Goal: Task Accomplishment & Management: Manage account settings

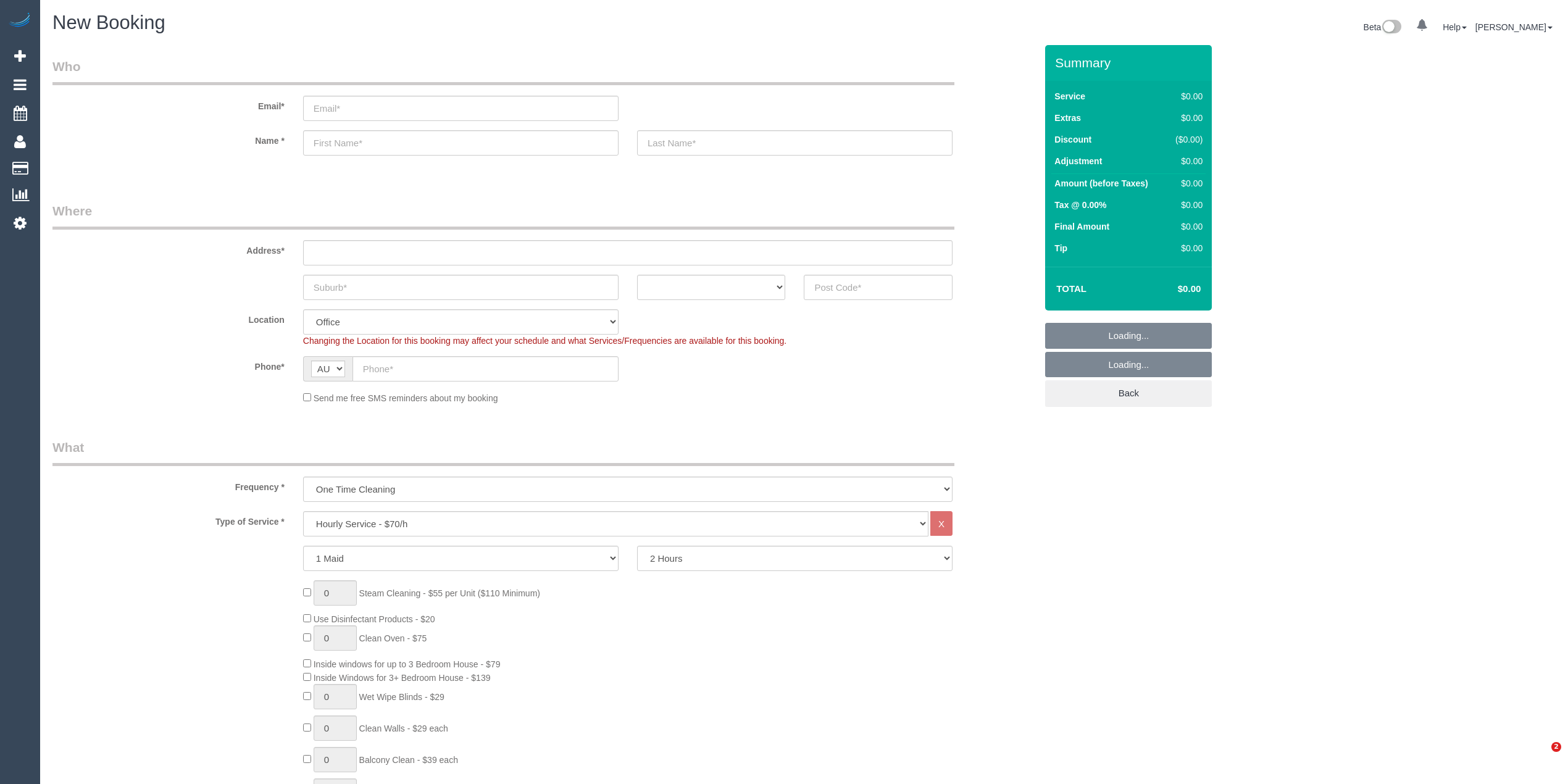
select select "string:AU"
select select "object:2059"
click at [379, 102] on input "email" at bounding box center [461, 108] width 315 height 26
paste input "phoebewells@hotmail.com"
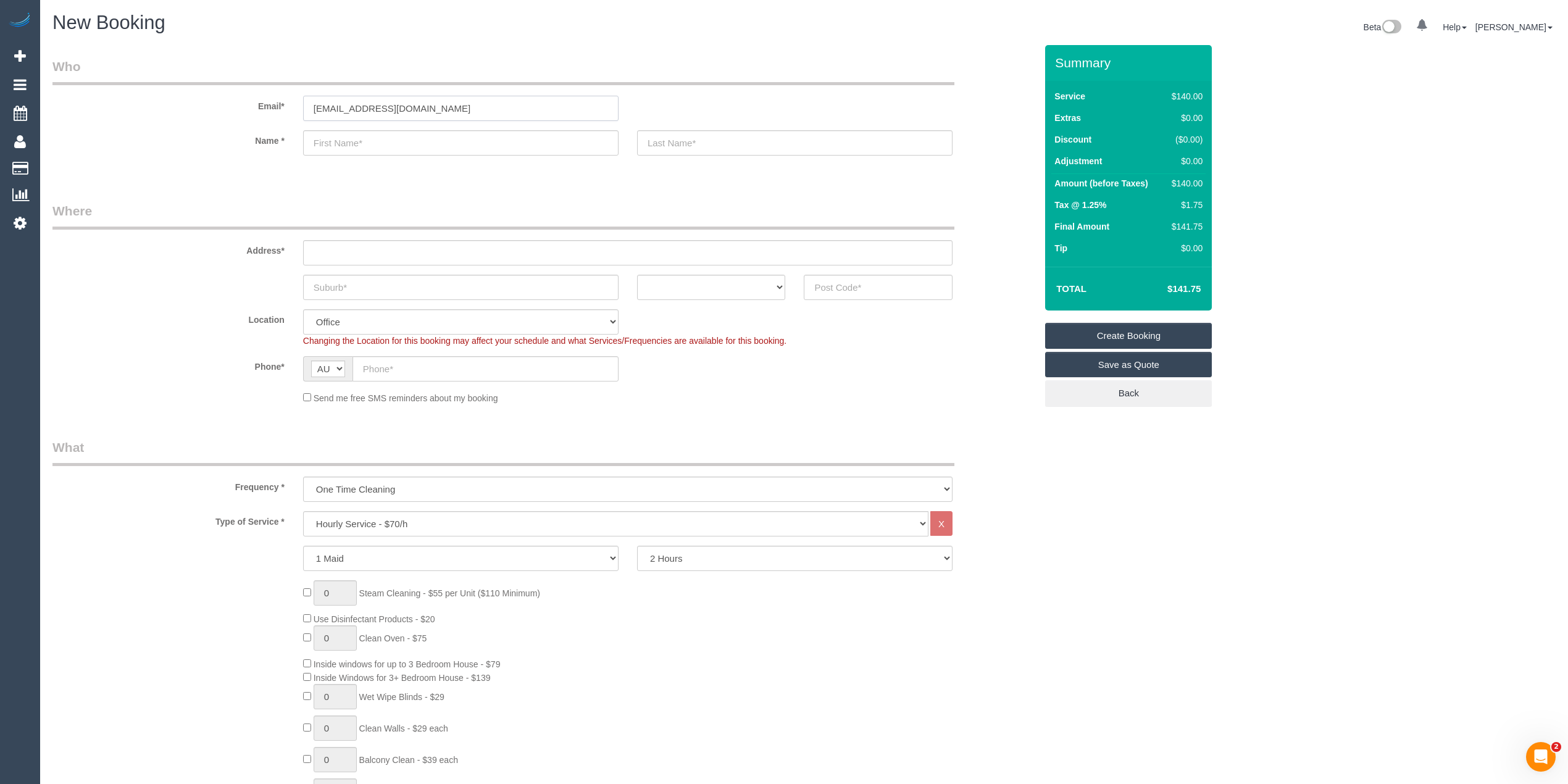
type input "phoebewells@hotmail.com"
click at [356, 141] on input "text" at bounding box center [461, 143] width 315 height 26
paste input "Phoebe Wells"
click at [362, 142] on input "Phoebe Wells" at bounding box center [461, 143] width 315 height 26
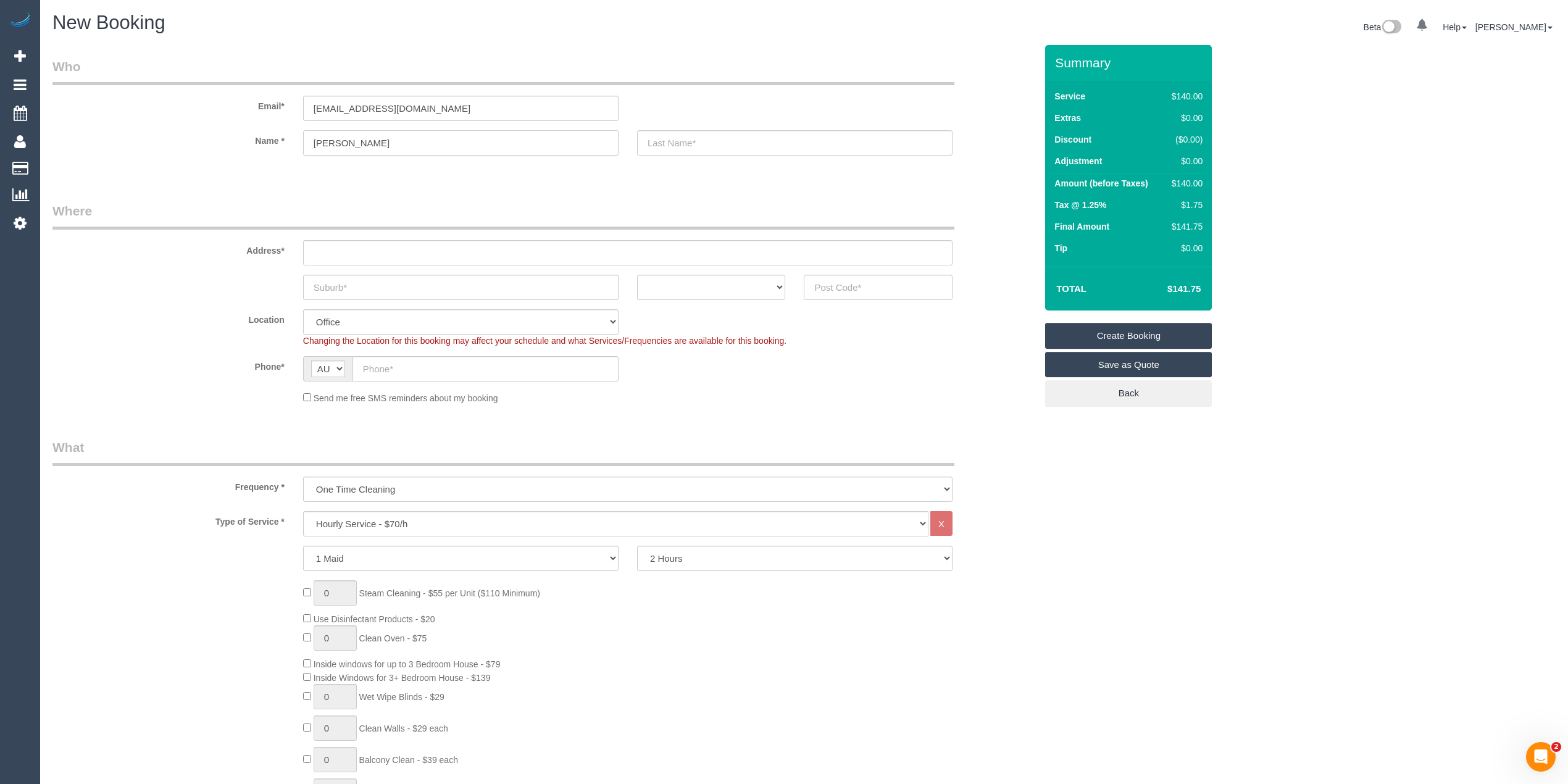
type input "Phoebe"
click at [709, 147] on input "text" at bounding box center [794, 143] width 315 height 26
paste input "Wells"
type input "Wells"
click at [348, 251] on input "text" at bounding box center [628, 252] width 649 height 26
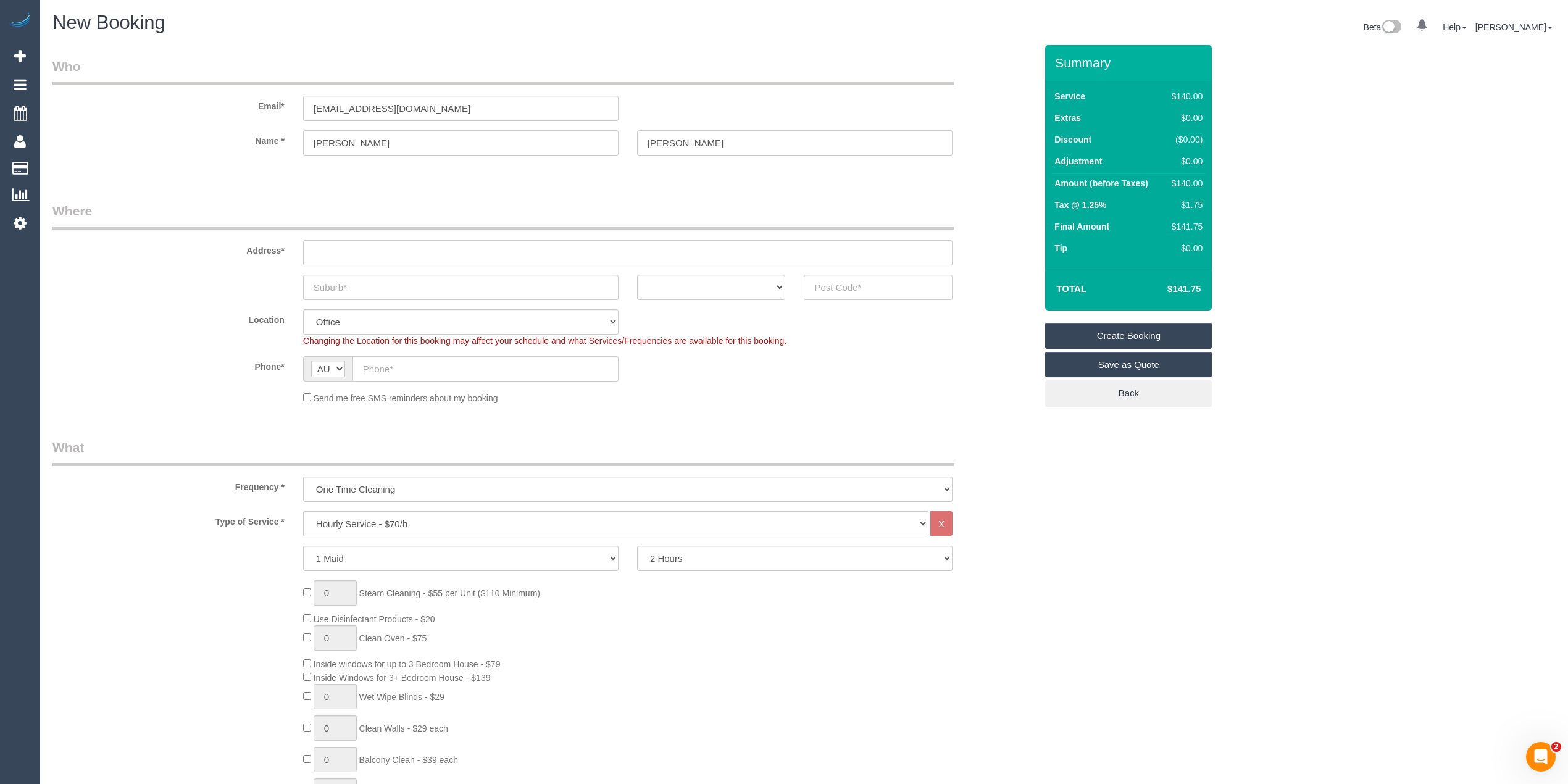
paste input "6 INALA CT"
type input "6 INALA CT"
click at [324, 285] on input "text" at bounding box center [461, 287] width 315 height 26
paste input "FRANKSTON"
type input "FRANKSTON"
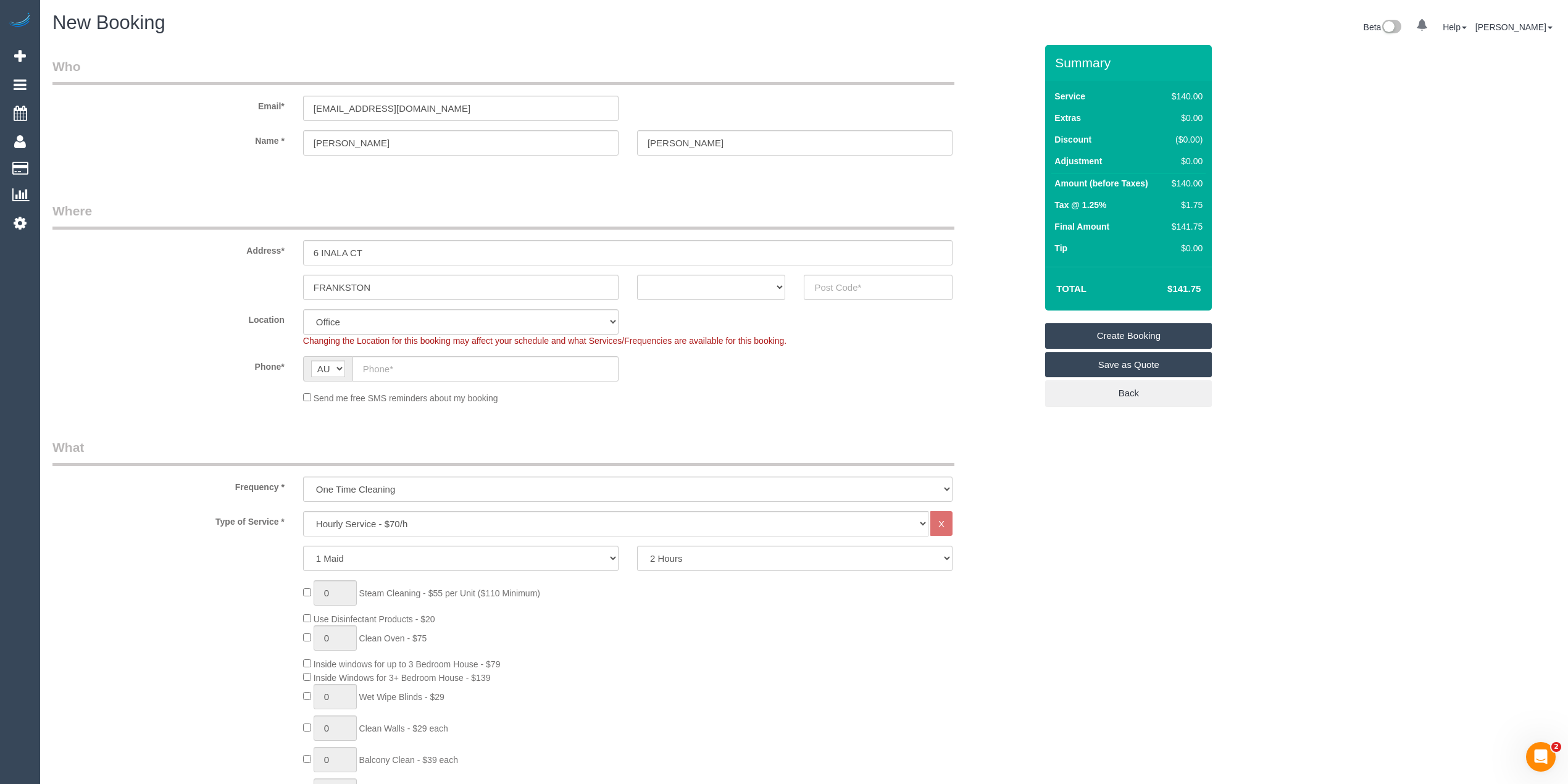
click at [680, 271] on sui-booking-address "Address* 6 INALA CT FRANKSTON ACT NSW NT QLD SA TAS VIC WA" at bounding box center [544, 251] width 983 height 98
click at [683, 282] on select "ACT NSW NT QLD SA TAS VIC WA" at bounding box center [711, 287] width 148 height 26
select select "VIC"
click at [637, 275] on select "ACT NSW NT QLD SA TAS VIC WA" at bounding box center [711, 287] width 148 height 26
click at [855, 288] on input "text" at bounding box center [878, 287] width 148 height 26
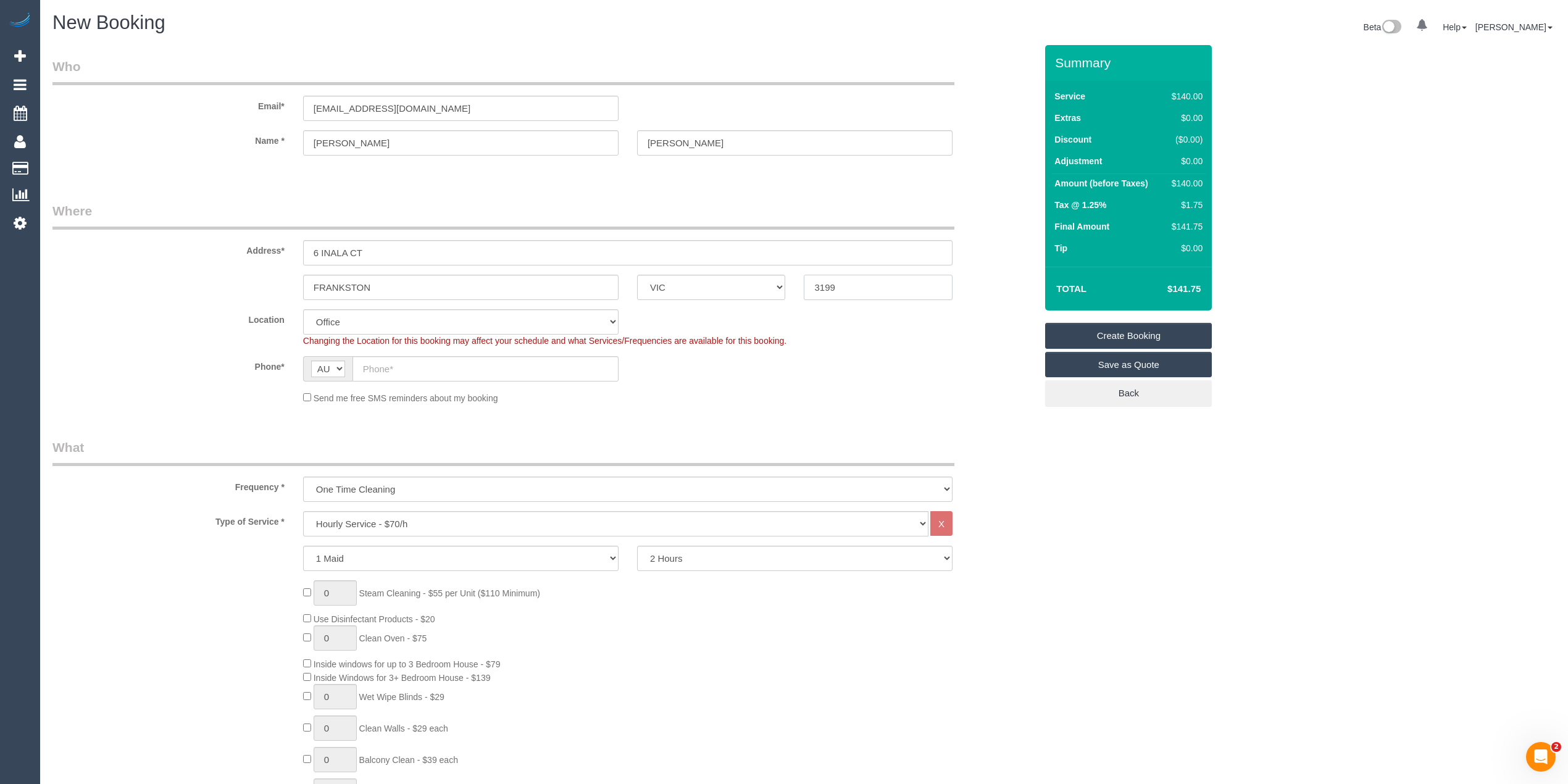
type input "3199"
click at [405, 371] on input "text" at bounding box center [485, 369] width 266 height 26
click at [402, 372] on input "text" at bounding box center [485, 369] width 266 height 26
paste input "0410 007 367"
type input "0410 007 367"
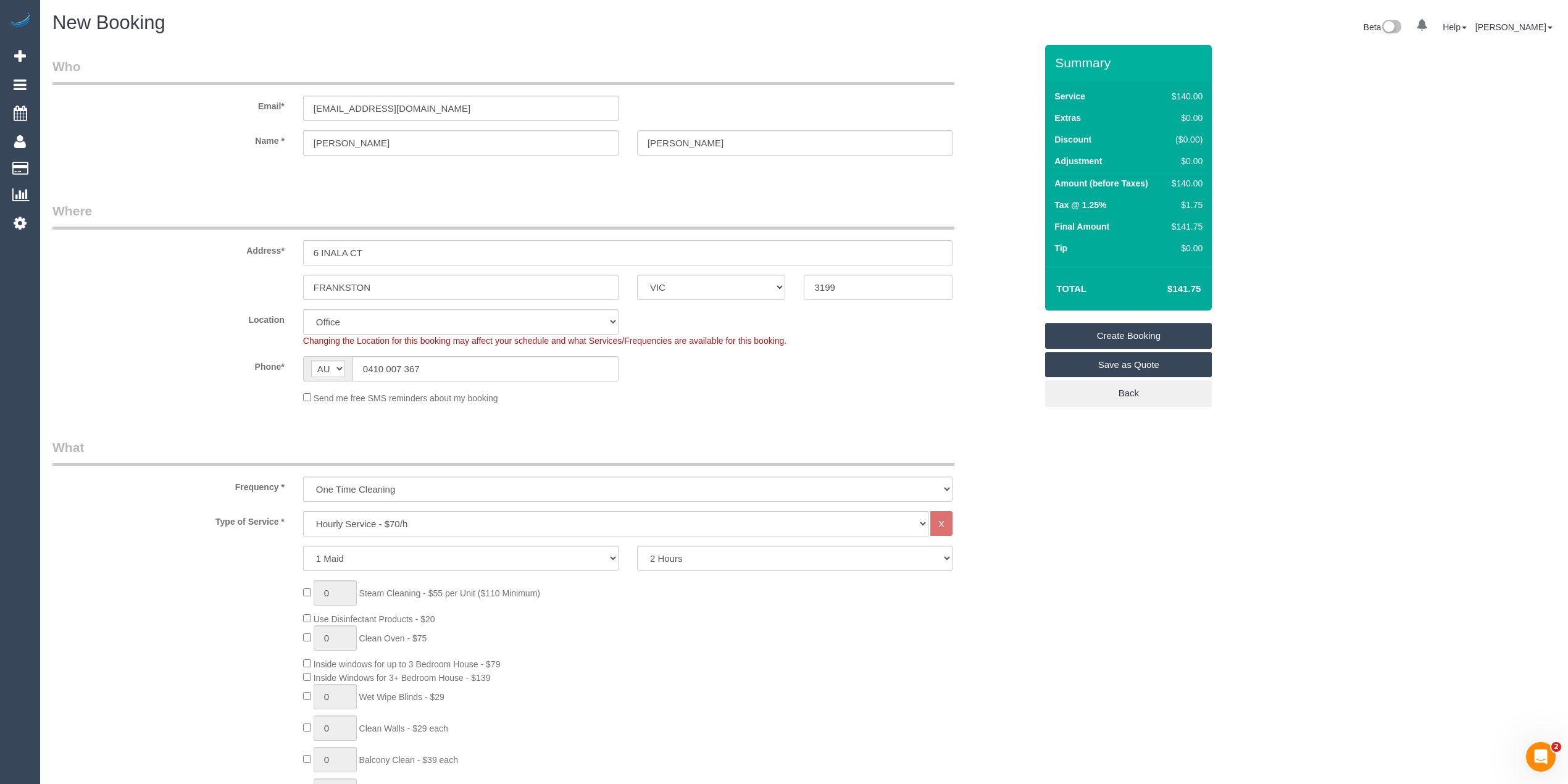
click at [378, 527] on select "Hourly Service - $70/h Hourly Service - $65/h Hourly Service - $60/h Hourly Ser…" at bounding box center [616, 523] width 625 height 26
select select "212"
click at [304, 511] on select "Hourly Service - $70/h Hourly Service - $65/h Hourly Service - $60/h Hourly Ser…" at bounding box center [616, 523] width 625 height 26
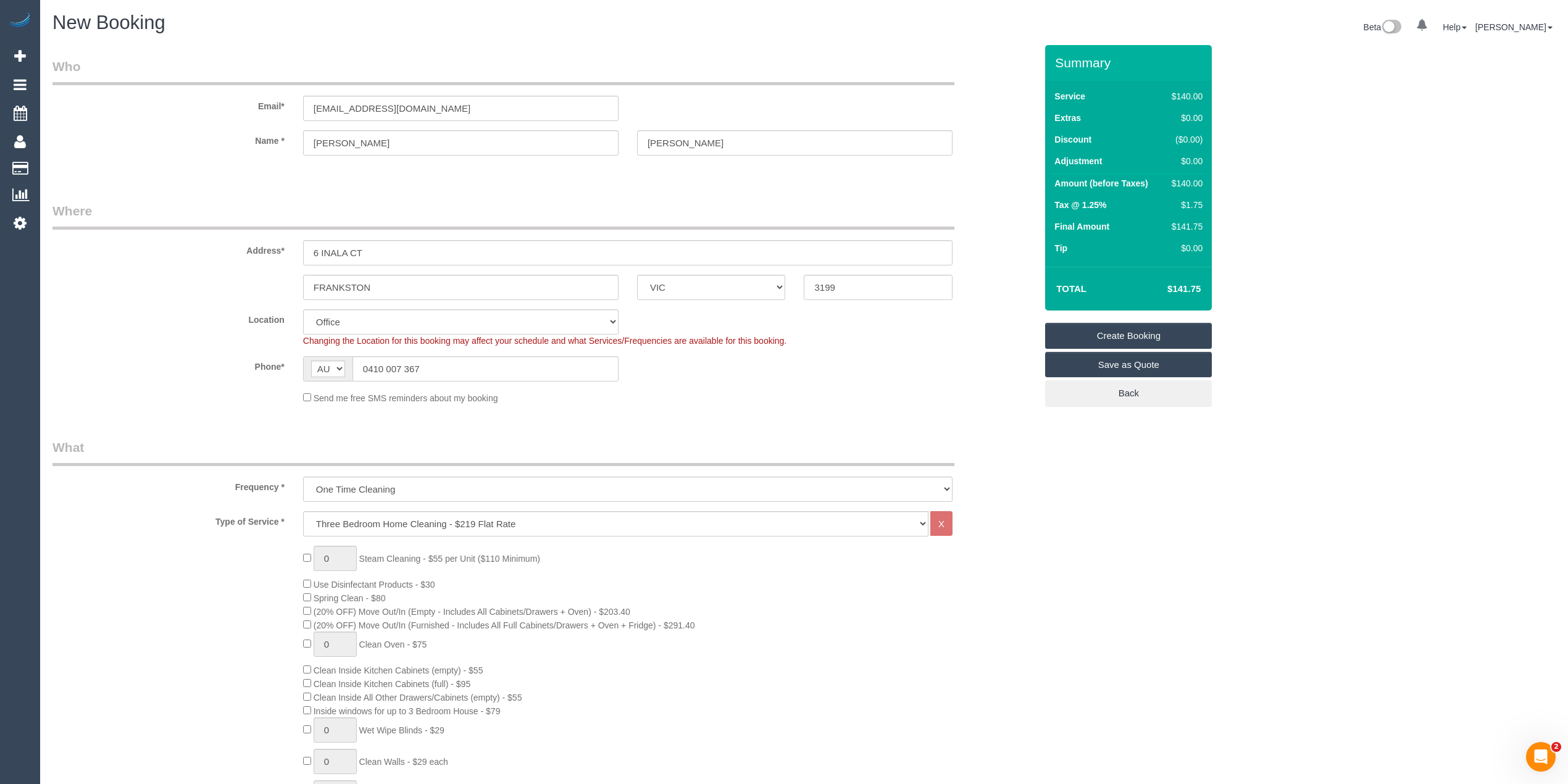
click at [302, 621] on div "0 Steam Cleaning - $55 per Unit ($110 Minimum) Use Disinfectant Products - $30 …" at bounding box center [669, 762] width 751 height 433
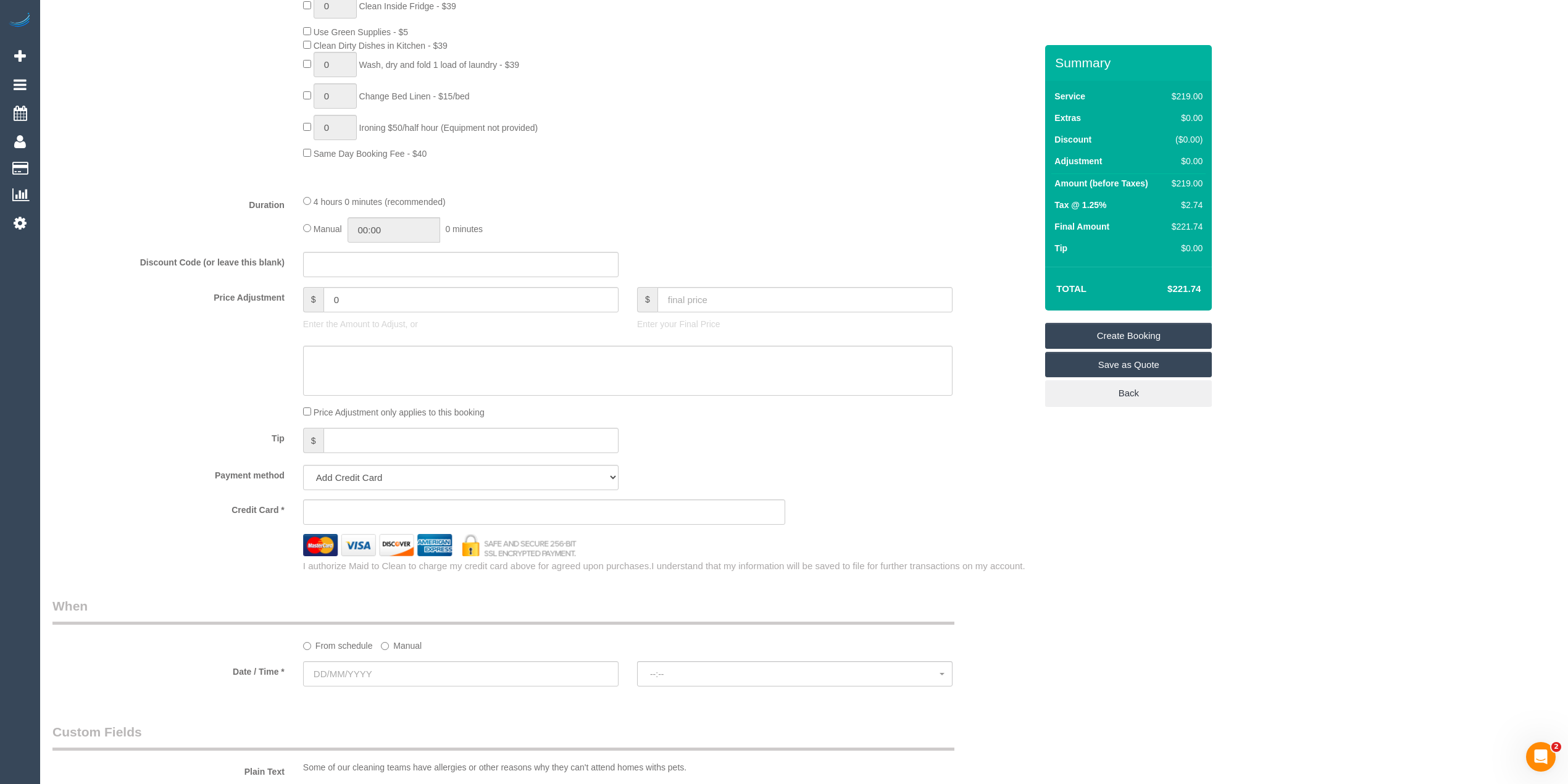
scroll to position [823, 0]
click at [365, 472] on select "Add Credit Card Cash Check Paypal" at bounding box center [461, 472] width 315 height 26
select select "string:check"
click at [304, 462] on select "Add Credit Card Cash Check Paypal" at bounding box center [461, 472] width 315 height 26
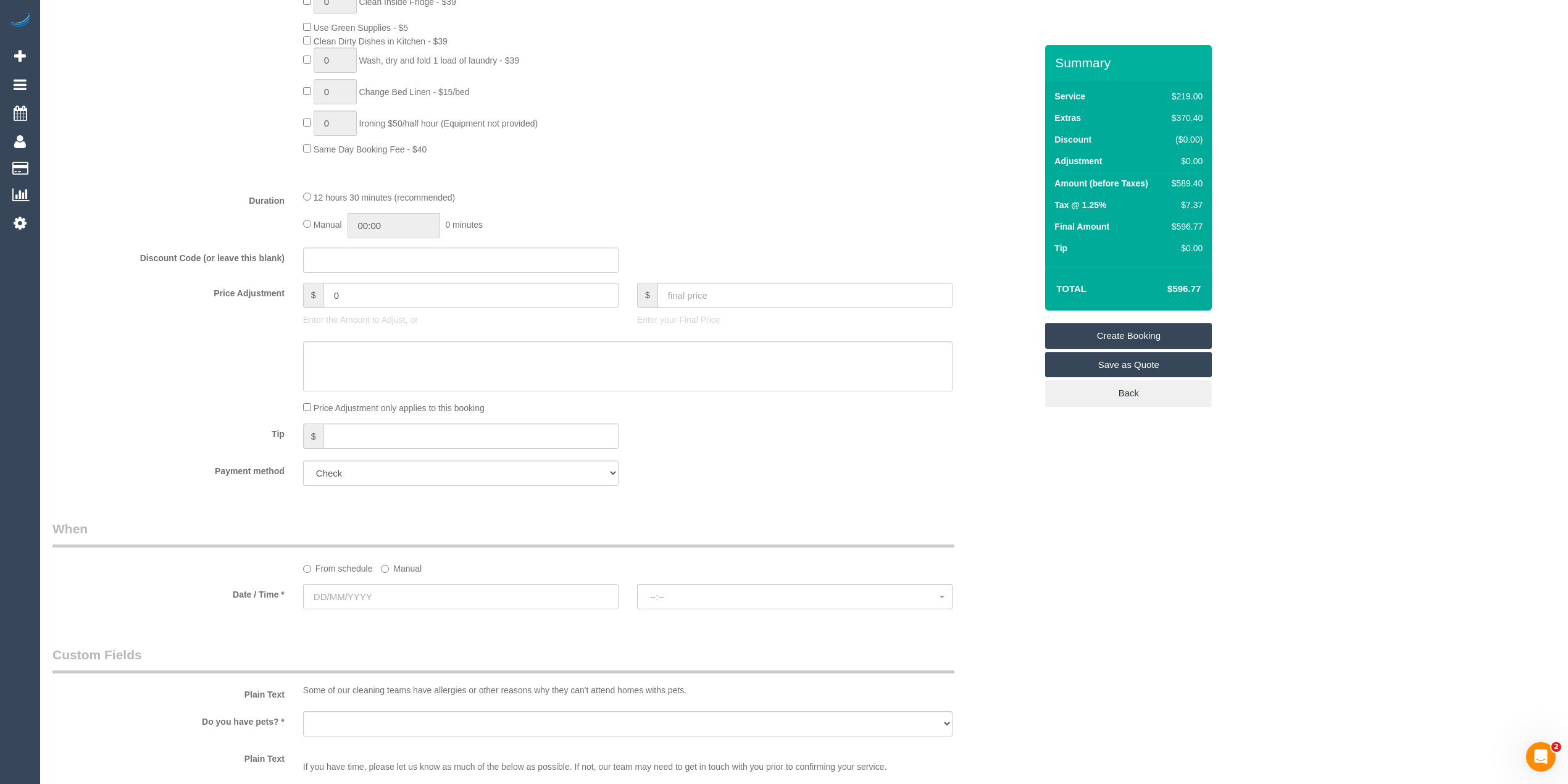
click at [378, 568] on div "From schedule Manual" at bounding box center [628, 566] width 668 height 16
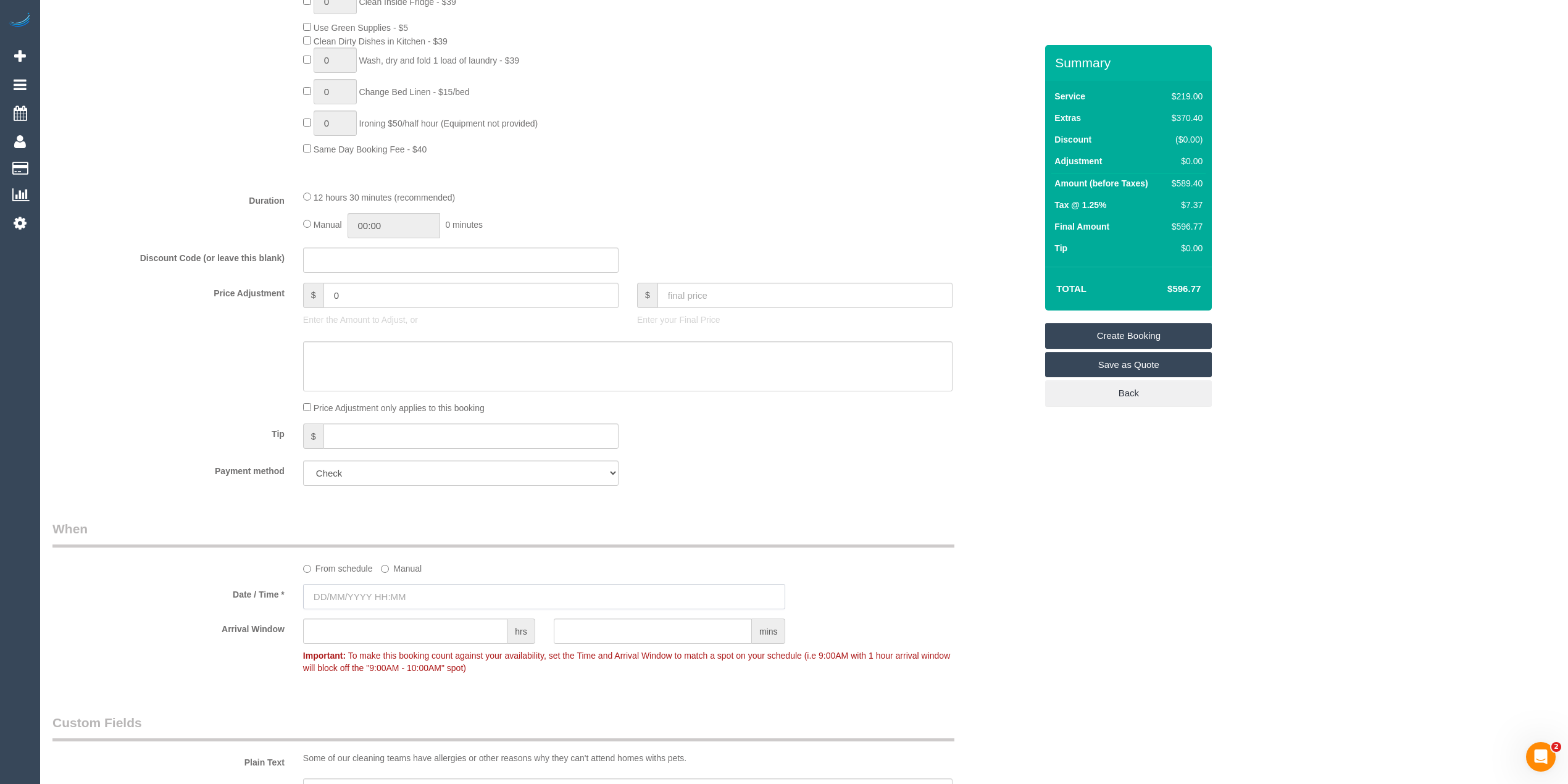
click at [356, 595] on input "text" at bounding box center [544, 596] width 483 height 26
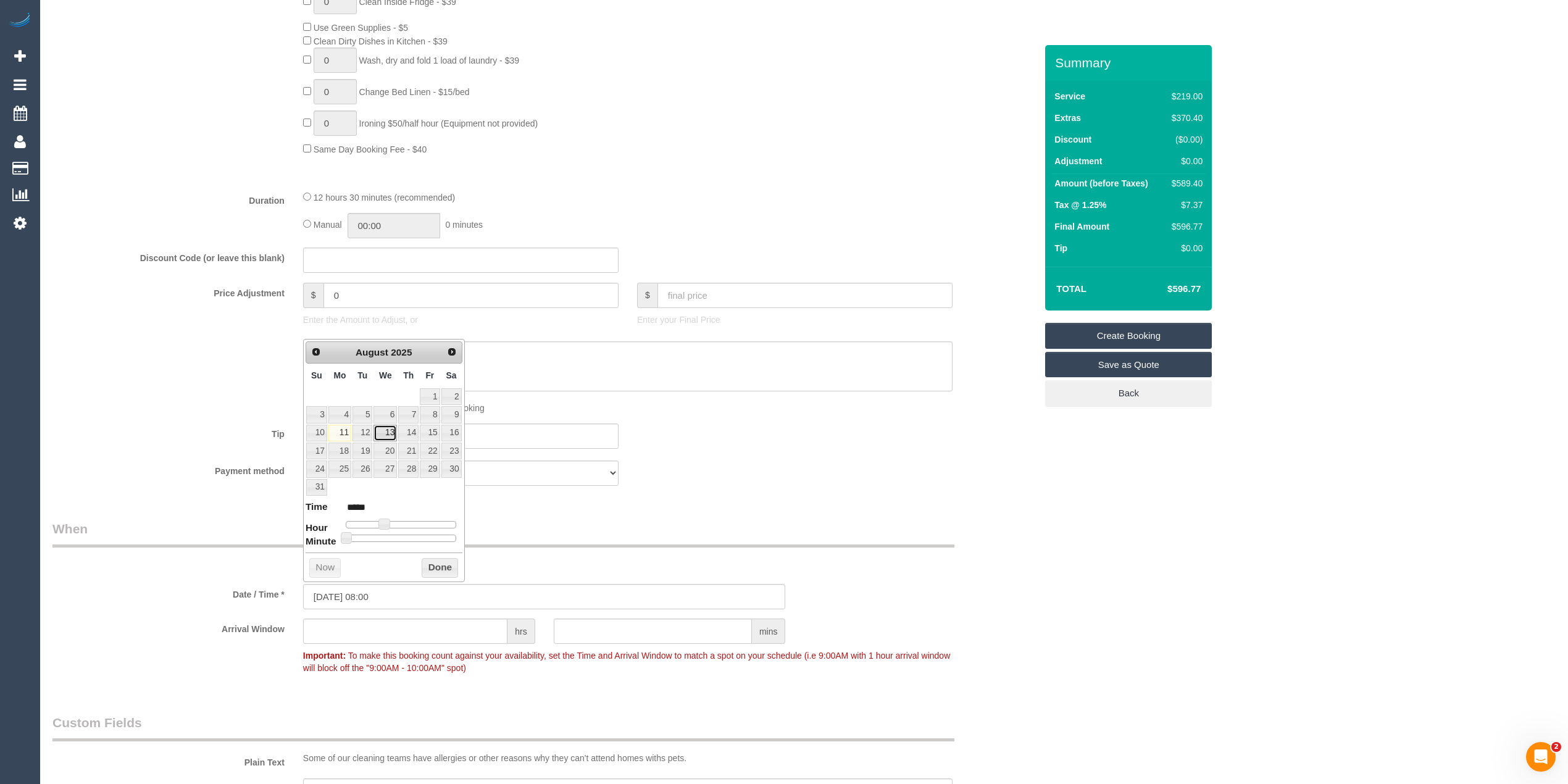
click at [388, 433] on link "13" at bounding box center [385, 433] width 23 height 16
type input "13/08/2025 07:00"
type input "*****"
click at [375, 522] on span at bounding box center [379, 523] width 11 height 11
click at [690, 495] on fieldset "What Frequency * One Time Cleaning Weekly - 10% Off - 10.00% (0% for the First …" at bounding box center [544, 55] width 983 height 880
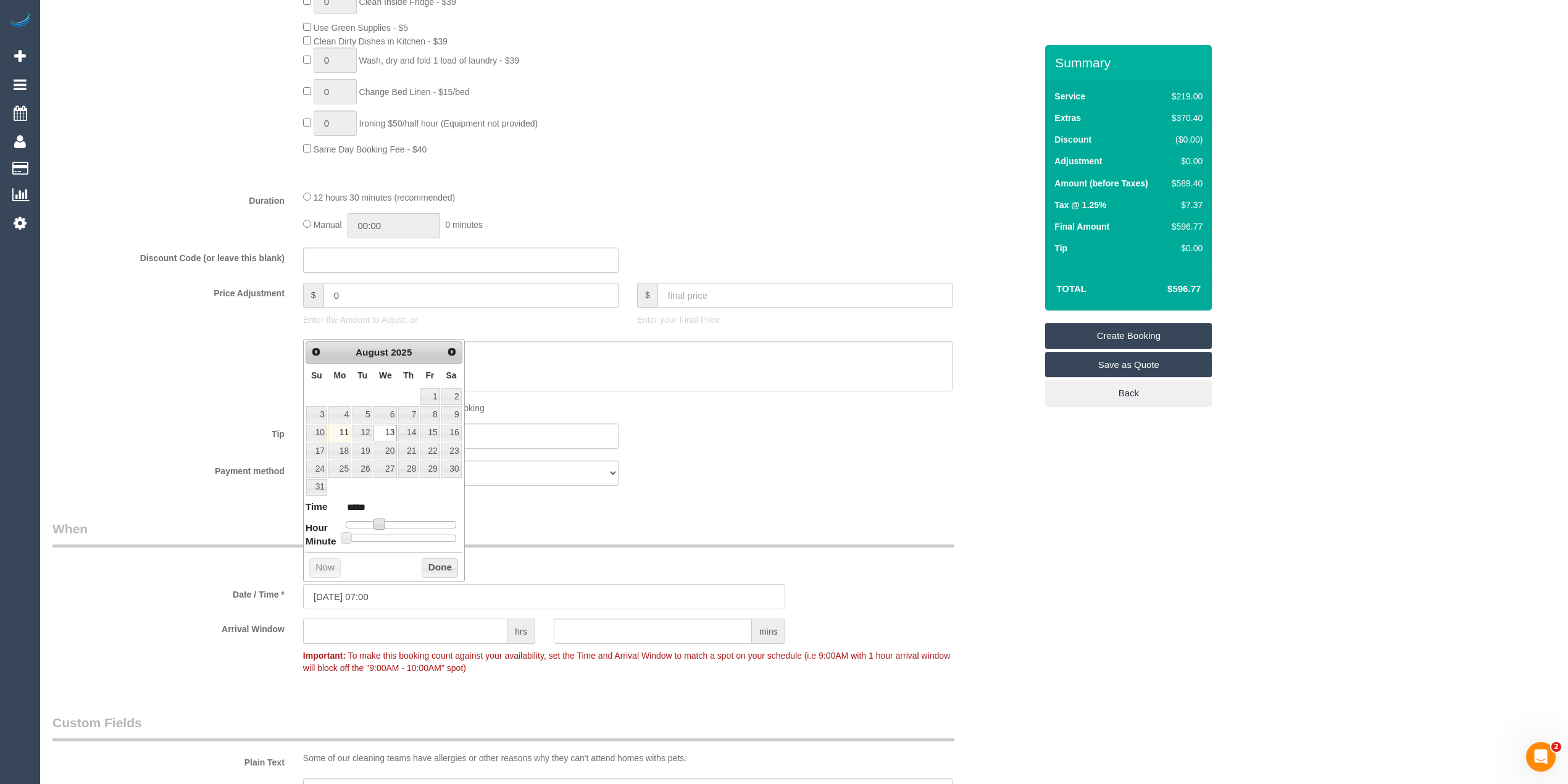
click at [392, 630] on input "text" at bounding box center [406, 631] width 205 height 26
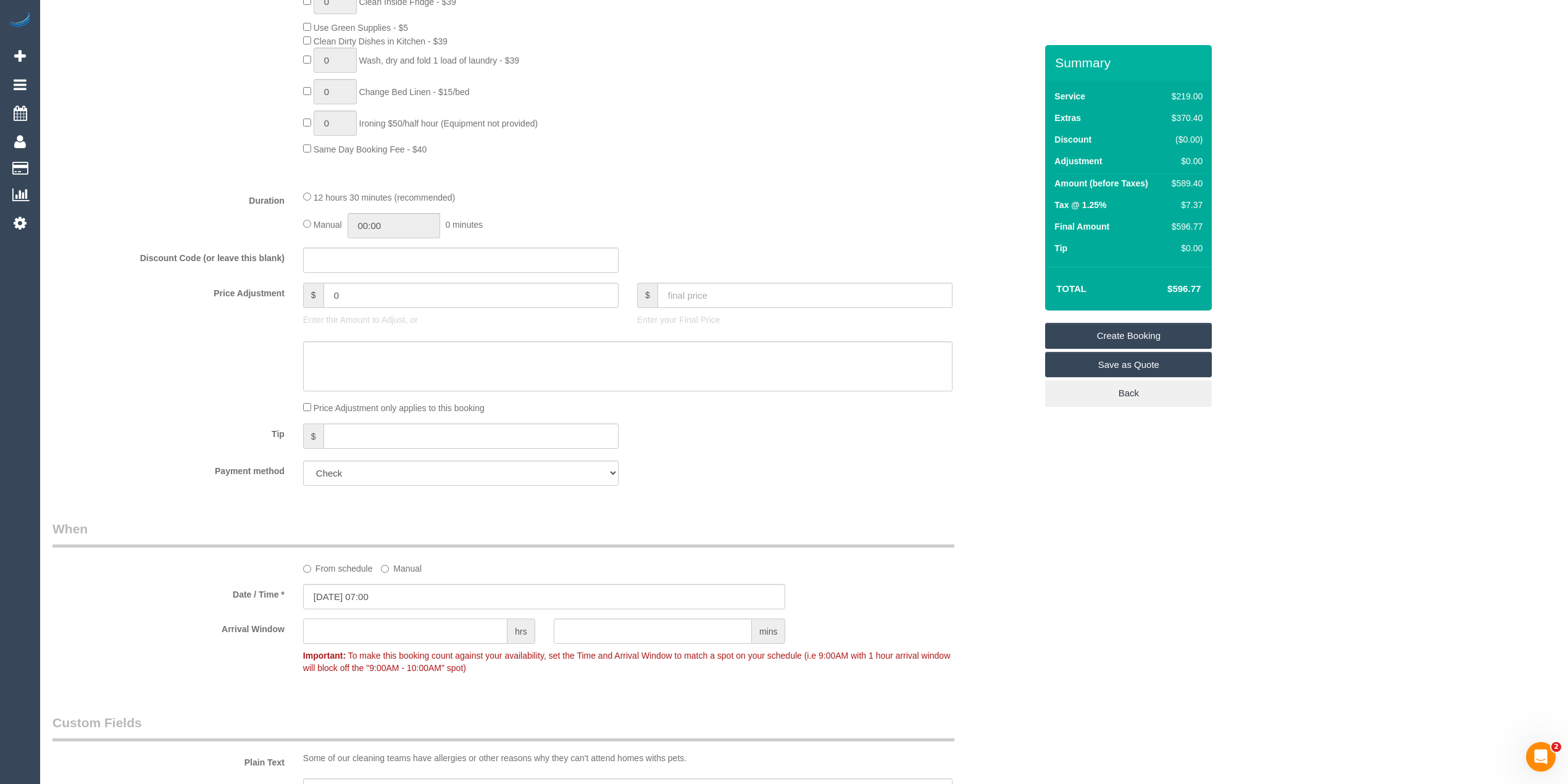
click at [367, 633] on input "text" at bounding box center [406, 631] width 205 height 26
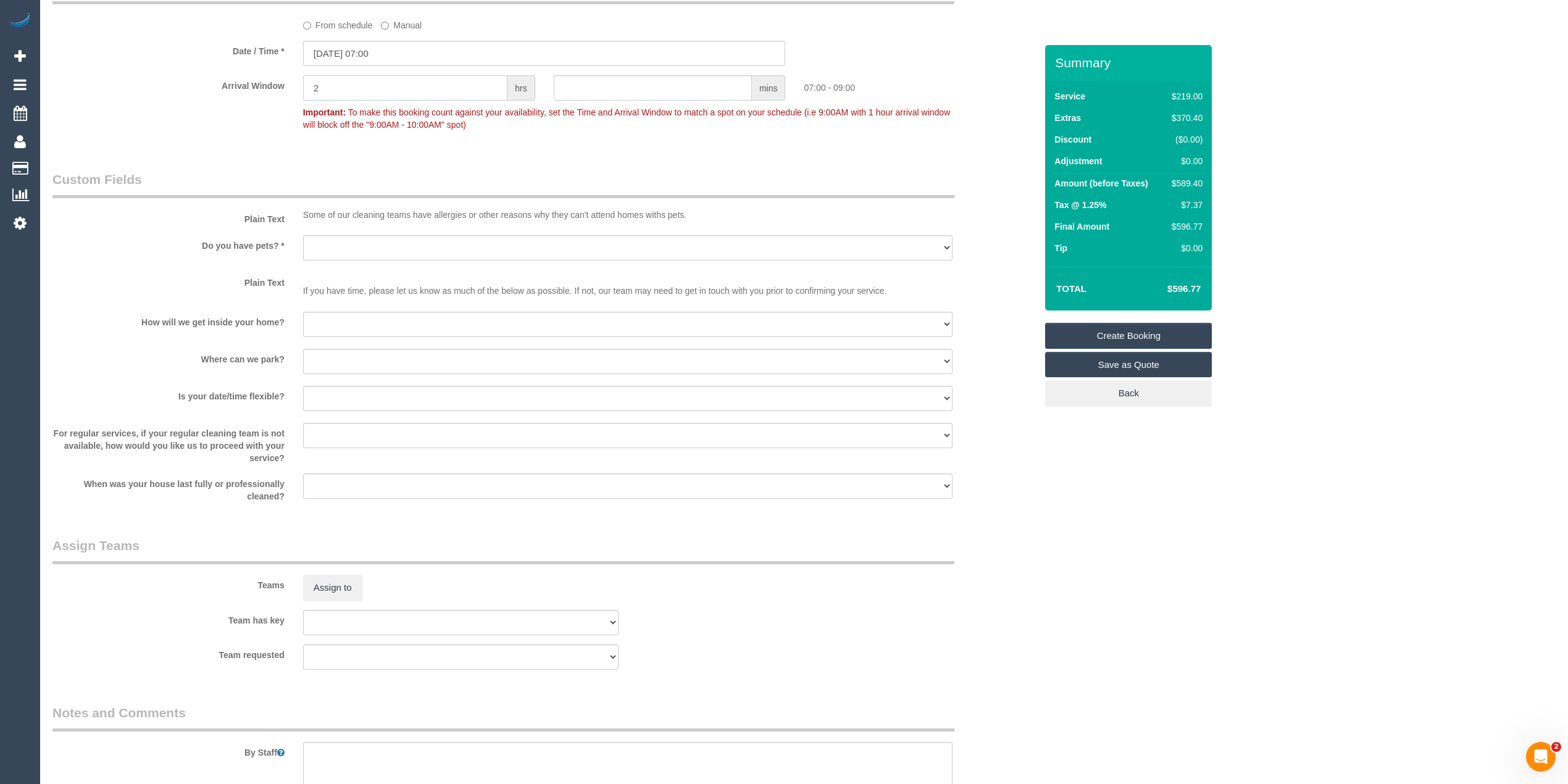
scroll to position [1371, 0]
type input "2"
click at [321, 238] on select "Yes - Cats Yes - Dogs No pets Yes - Dogs and Cats Yes - Other" at bounding box center [628, 242] width 649 height 26
select select "number:28"
click at [304, 230] on select "Yes - Cats Yes - Dogs No pets Yes - Dogs and Cats Yes - Other" at bounding box center [628, 242] width 649 height 26
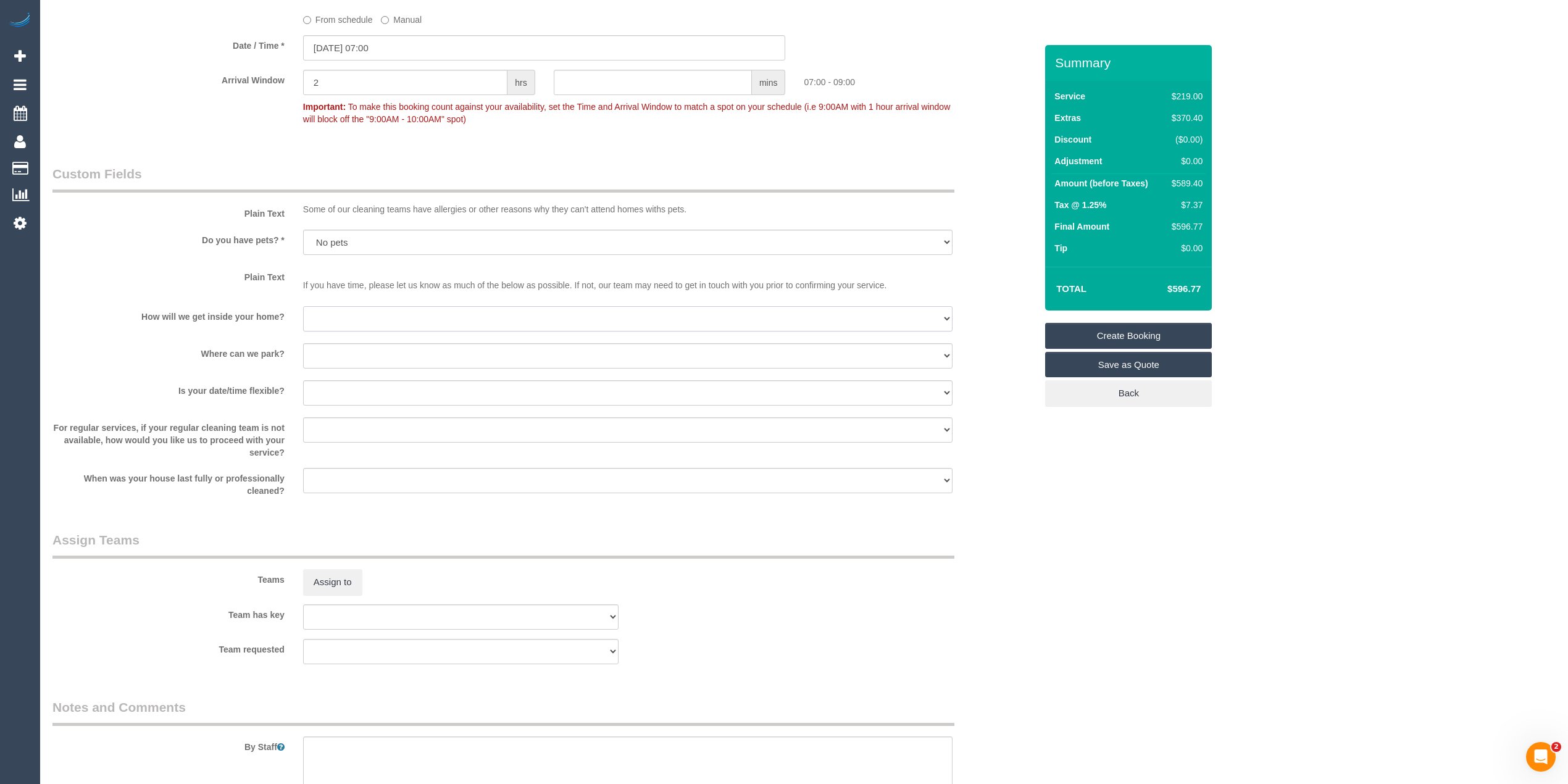
click at [327, 317] on select "I will be home Key will be left (please provide details below) Lock box/Access …" at bounding box center [628, 318] width 649 height 26
select select "number:16"
click at [304, 306] on select "I will be home Key will be left (please provide details below) Lock box/Access …" at bounding box center [628, 318] width 649 height 26
click at [315, 354] on select "I will provide parking on-site Free street parking Paid street parking (cost wi…" at bounding box center [628, 355] width 649 height 26
select select "number:19"
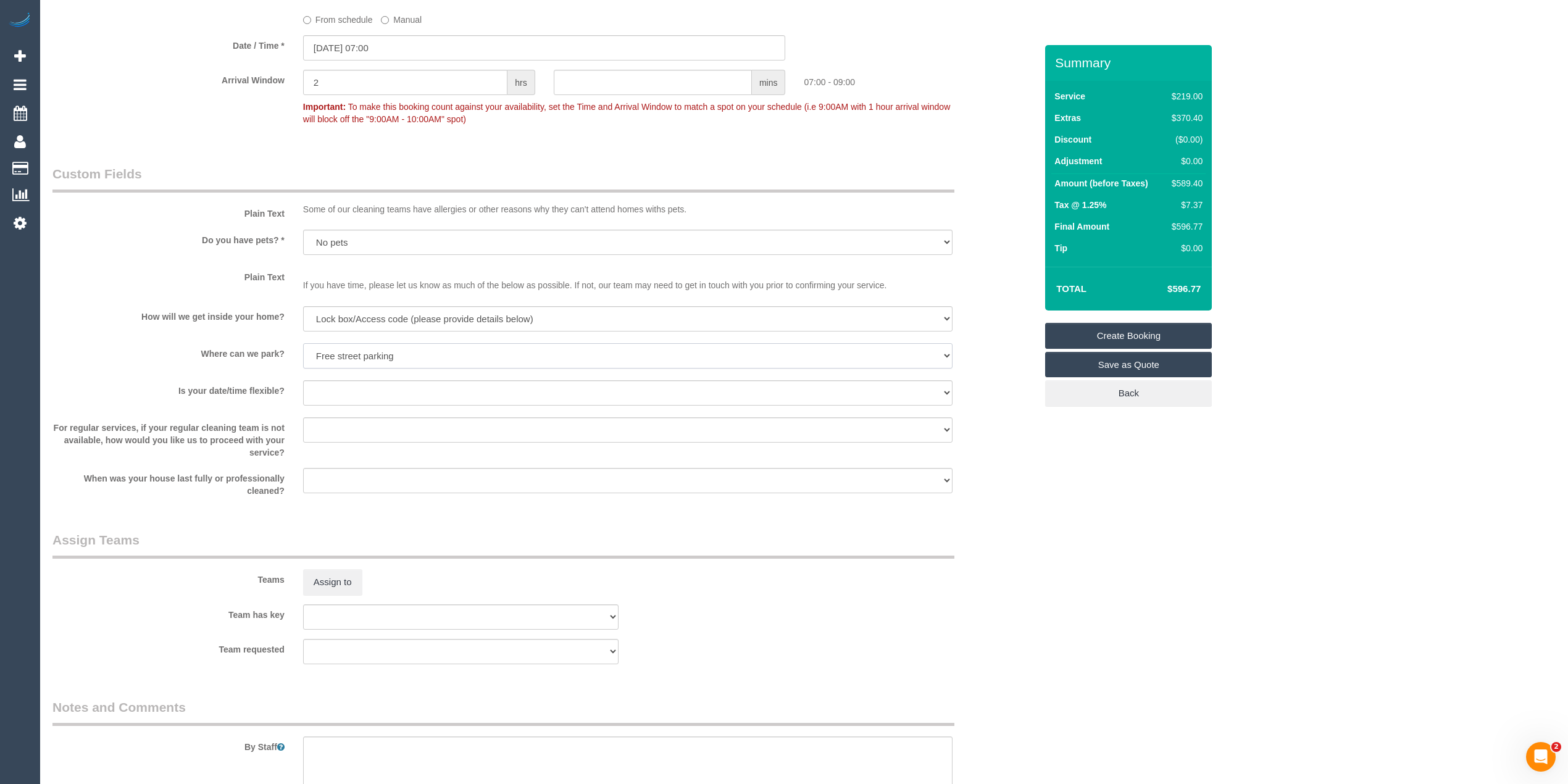
click at [304, 343] on select "I will provide parking on-site Free street parking Paid street parking (cost wi…" at bounding box center [628, 355] width 649 height 26
click at [315, 392] on select "Yes - date and time Yes - date but not time Yes - time but not date No - No fle…" at bounding box center [628, 392] width 649 height 26
select select "number:36"
click at [304, 380] on select "Yes - date and time Yes - date but not time Yes - time but not date No - No fle…" at bounding box center [628, 392] width 649 height 26
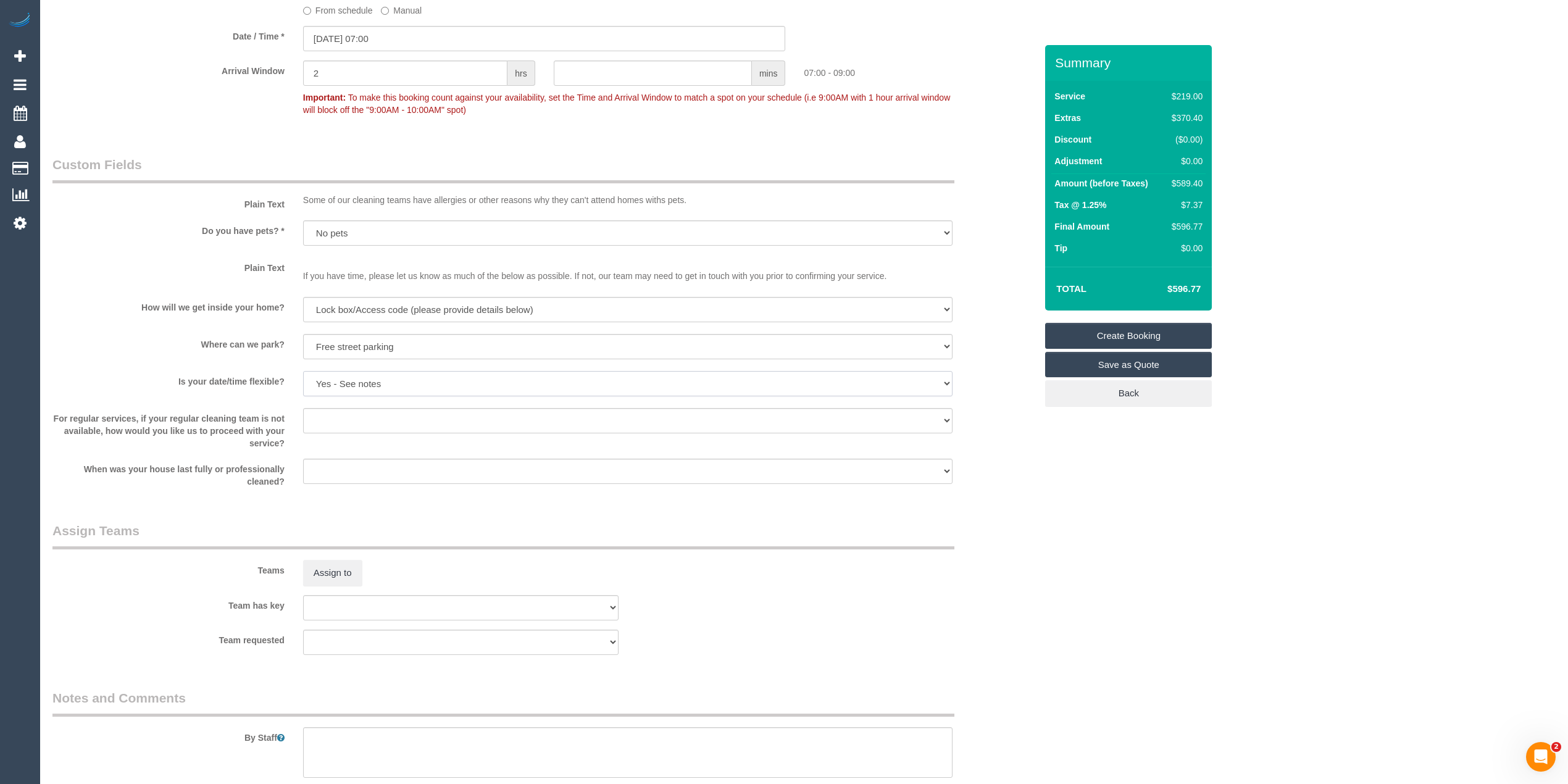
scroll to position [1511, 0]
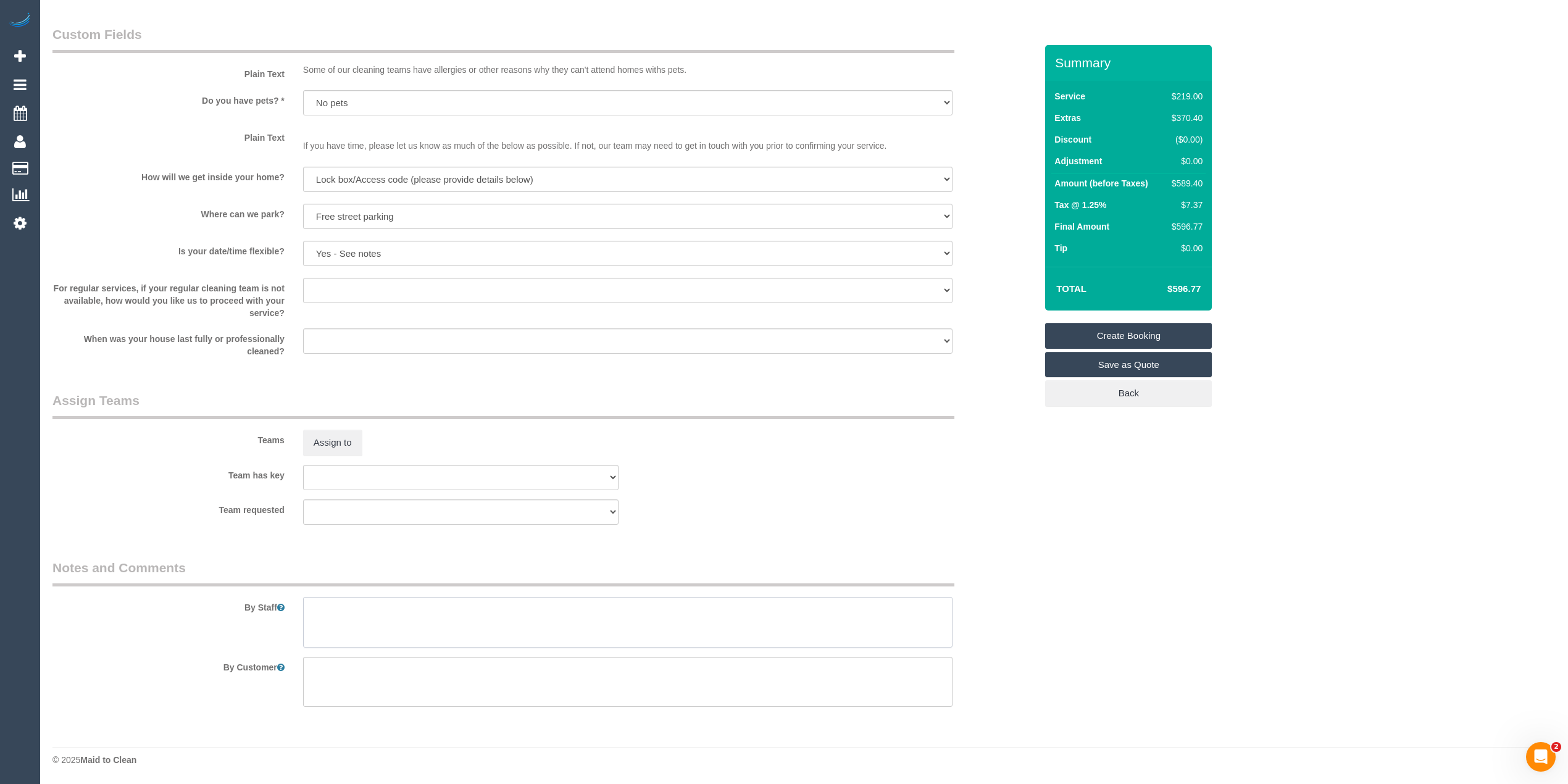
click at [386, 606] on textarea at bounding box center [628, 622] width 649 height 50
paste textarea "Lockbox code READ"
click at [372, 613] on textarea at bounding box center [628, 622] width 649 height 50
click at [425, 610] on textarea at bounding box center [628, 622] width 649 height 50
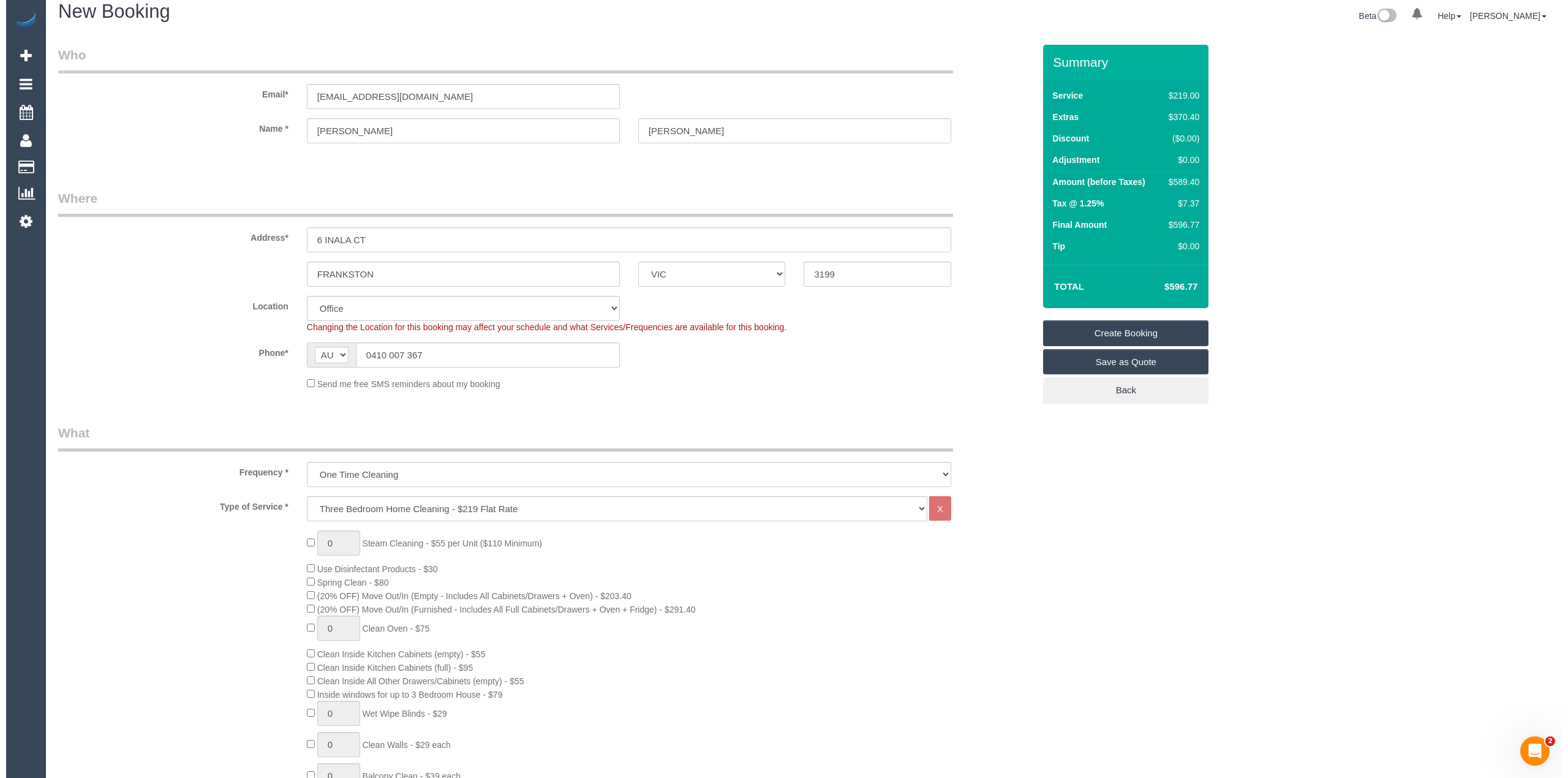
scroll to position [0, 0]
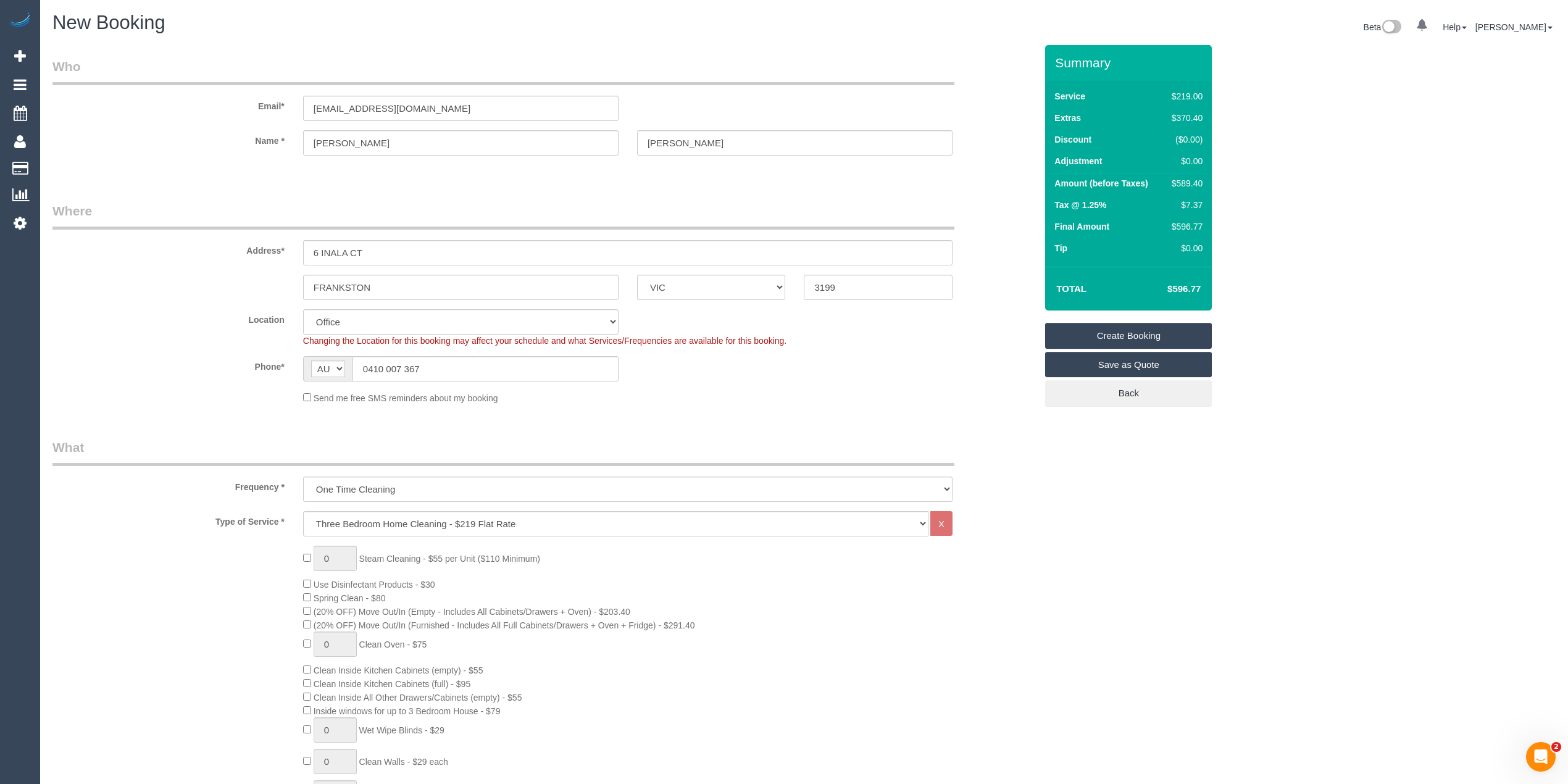
type textarea "Lockbox code is READ"
drag, startPoint x: 462, startPoint y: 99, endPoint x: 219, endPoint y: 100, distance: 243.0
click at [219, 100] on div "Email* phoebewells@hotmail.com" at bounding box center [544, 89] width 1002 height 63
click at [1131, 329] on link "Create Booking" at bounding box center [1128, 335] width 167 height 26
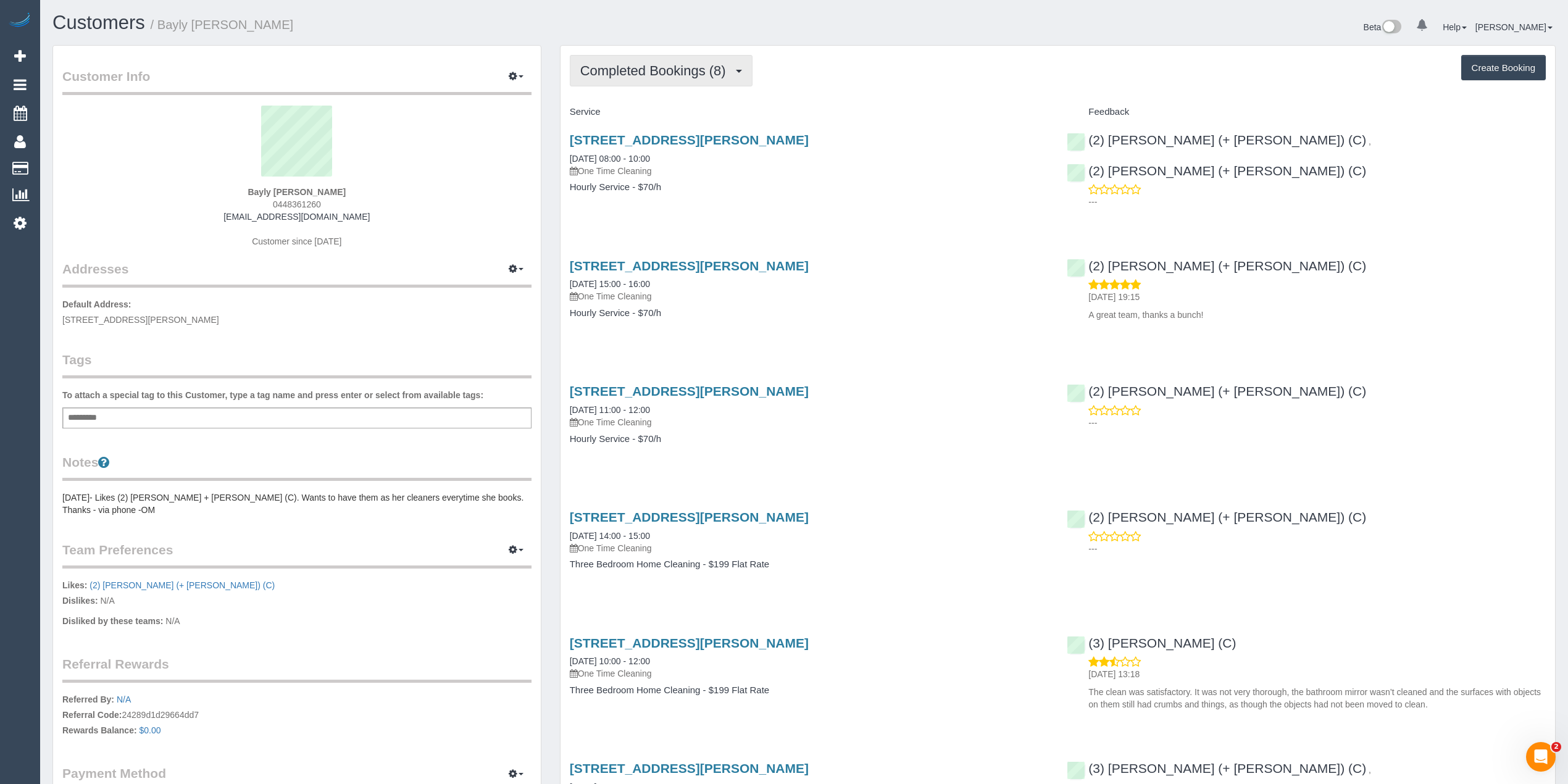
click at [613, 73] on span "Completed Bookings (8)" at bounding box center [657, 70] width 152 height 16
click at [634, 119] on link "Upcoming Bookings (1)" at bounding box center [635, 115] width 129 height 16
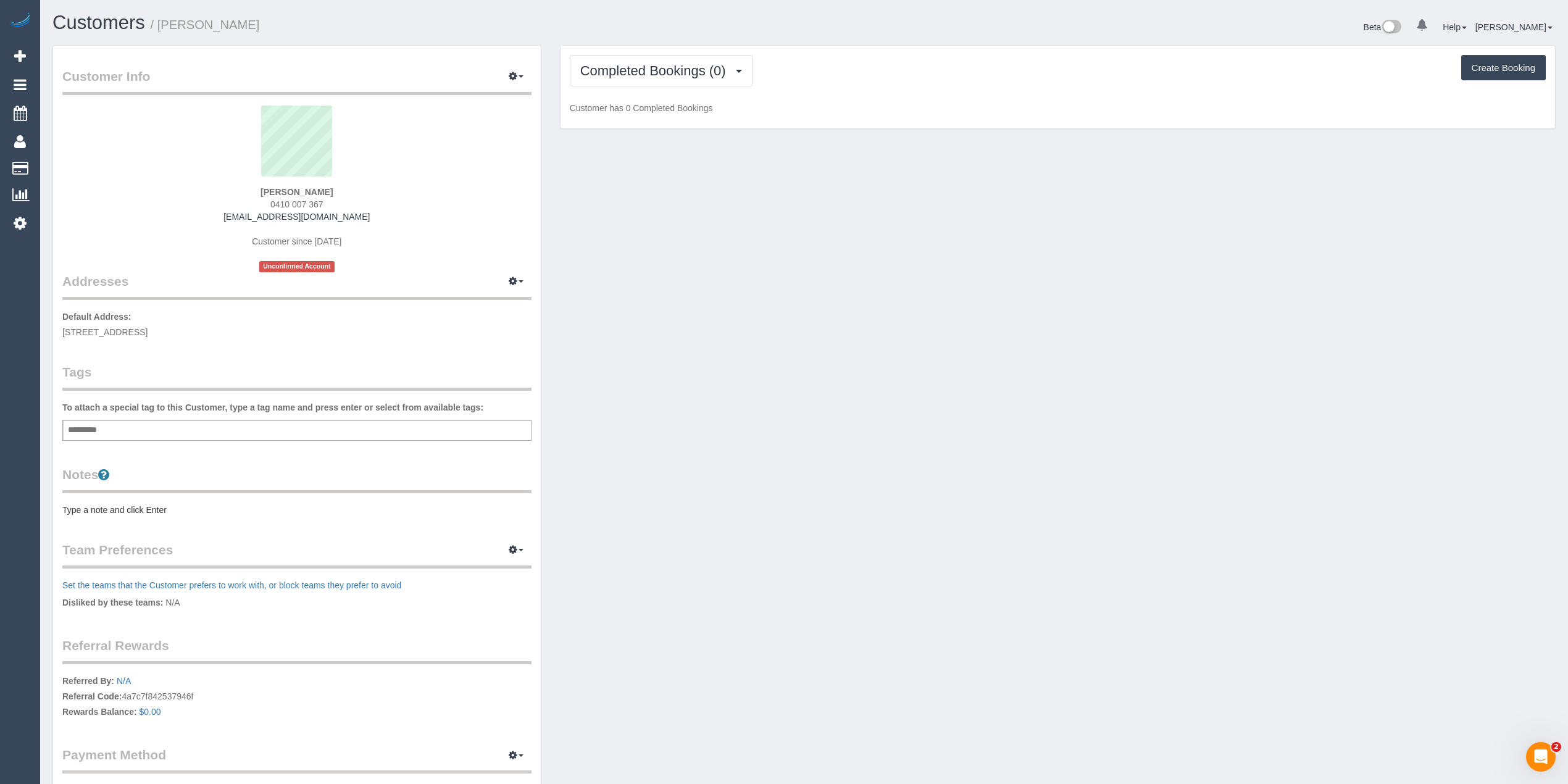
click at [242, 428] on div "Add a tag" at bounding box center [297, 430] width 469 height 21
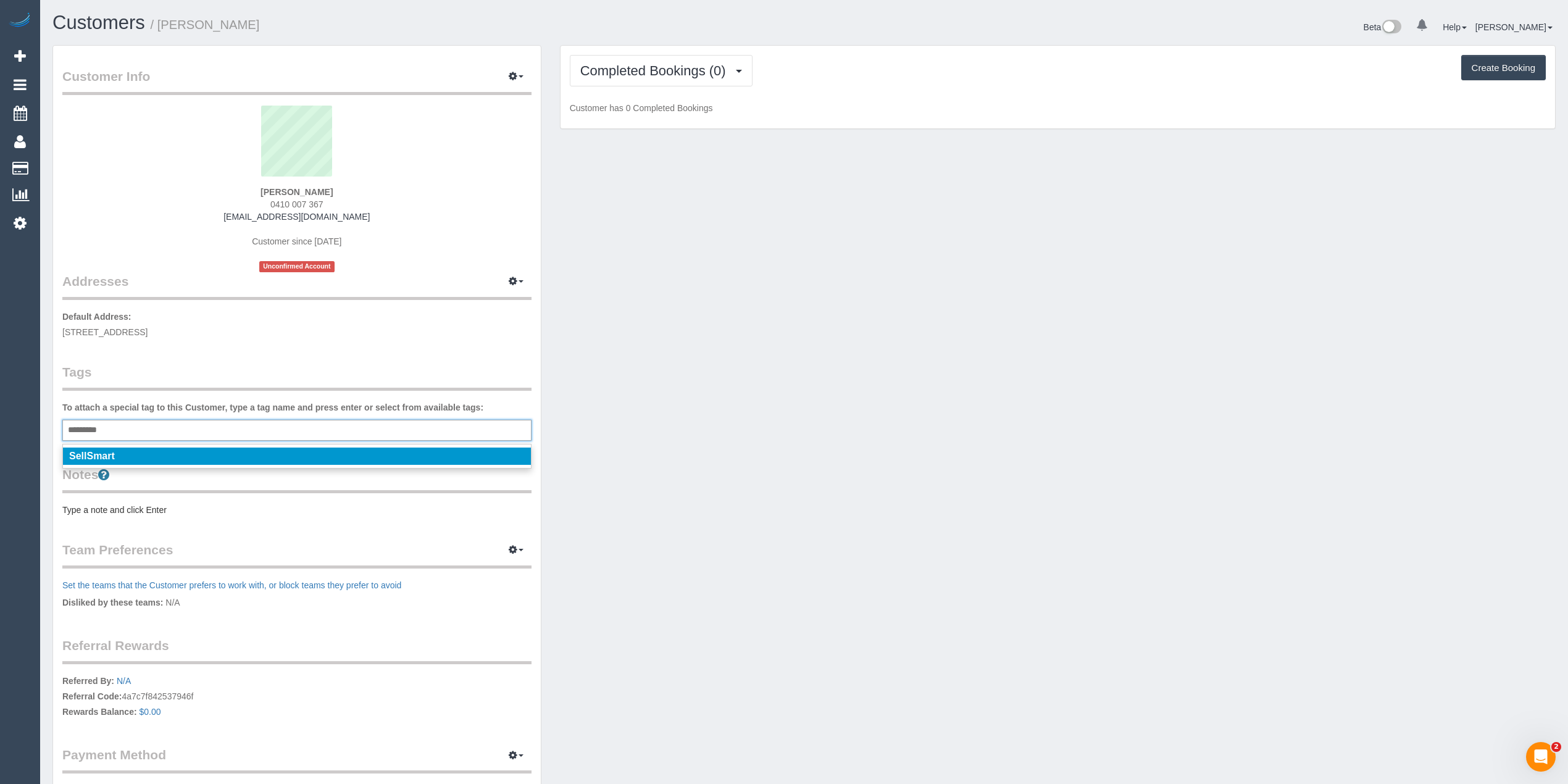
type input "*********"
click at [94, 450] on span "SellSmart" at bounding box center [92, 455] width 45 height 11
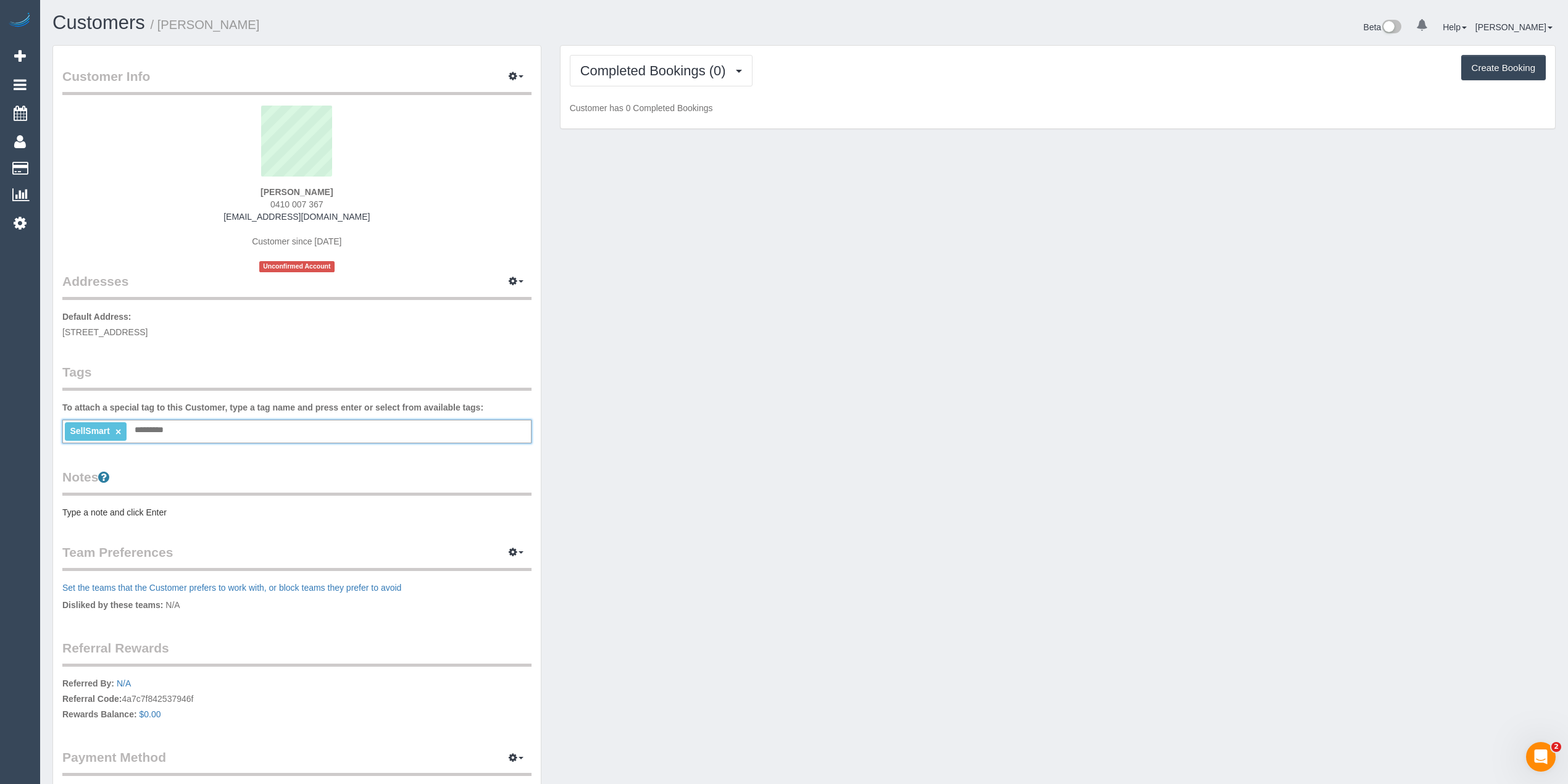
click at [136, 512] on pre "Type a note and click Enter" at bounding box center [297, 512] width 469 height 12
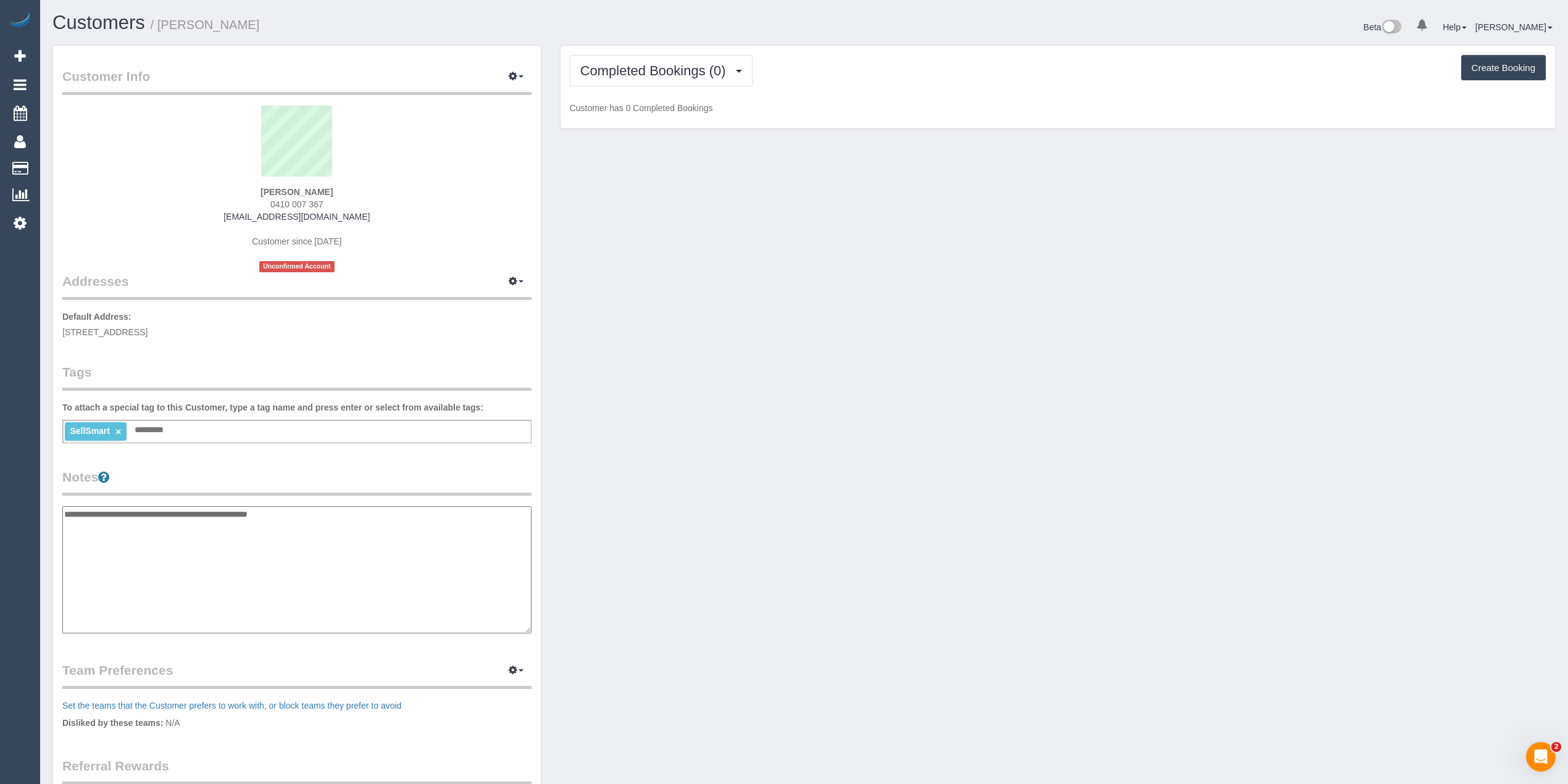
type textarea "**********"
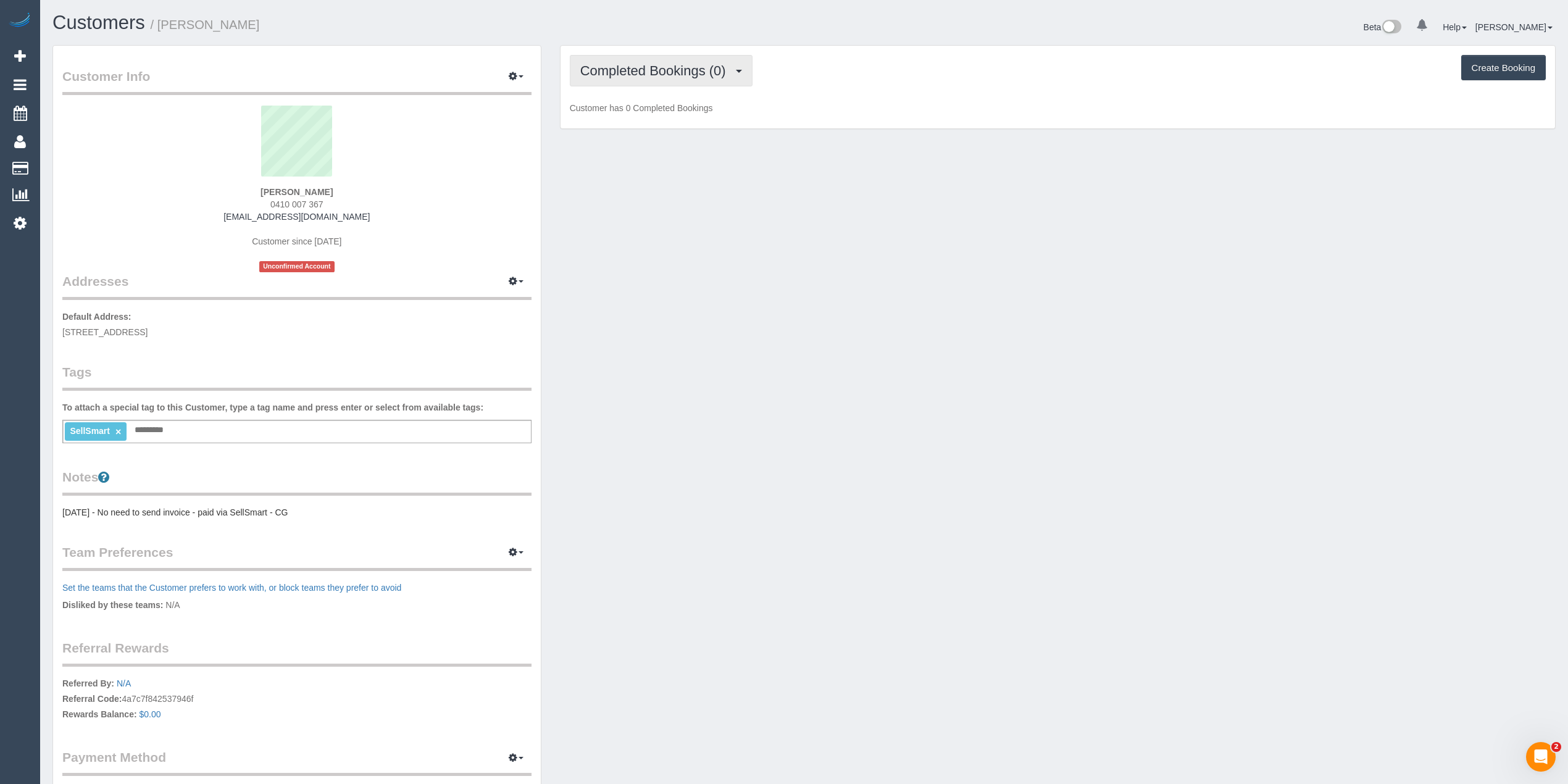
click at [629, 58] on button "Completed Bookings (0)" at bounding box center [662, 71] width 183 height 31
click at [671, 116] on link "Upcoming Bookings (1)" at bounding box center [635, 115] width 129 height 16
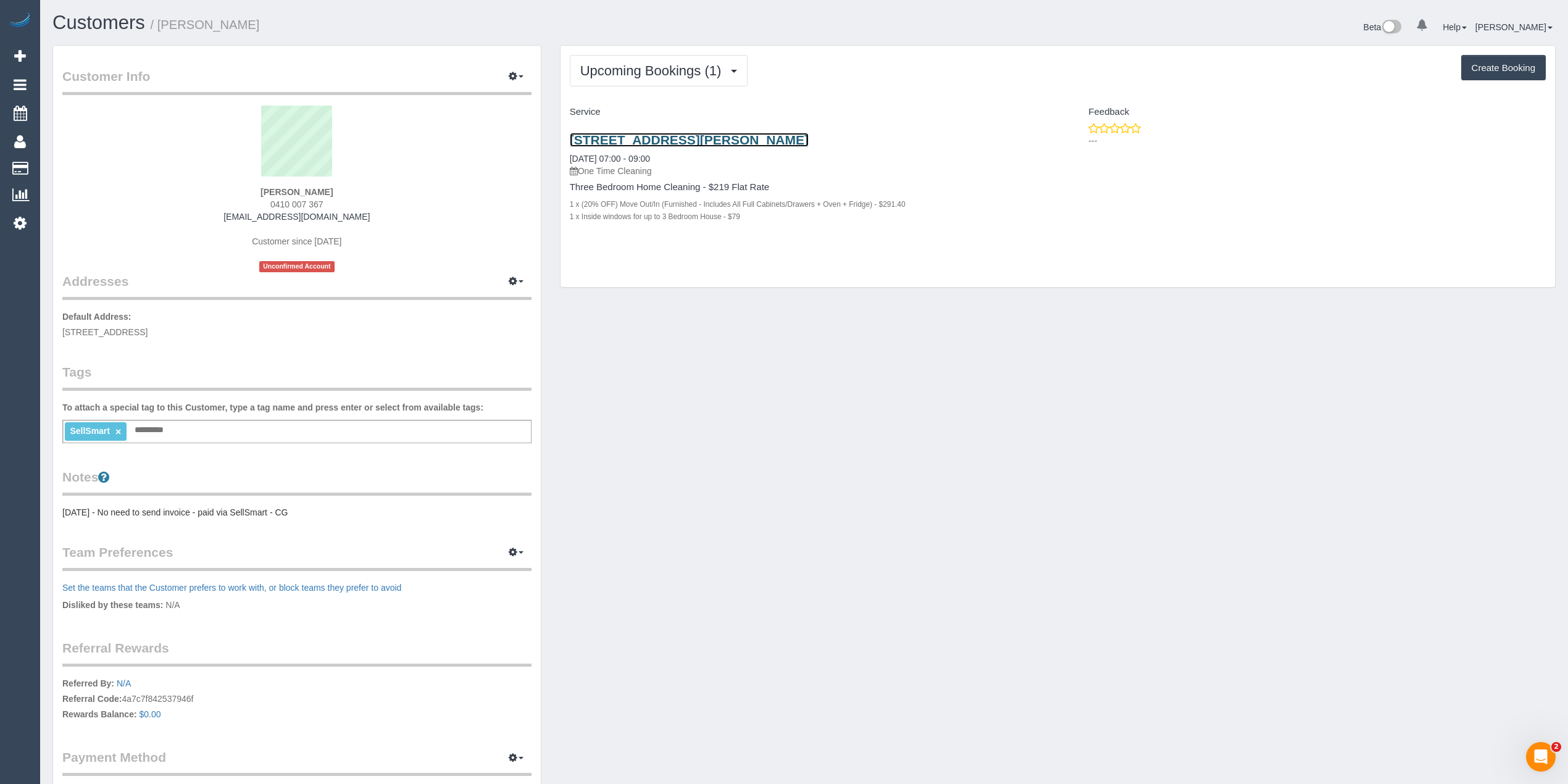
click at [679, 141] on link "6 Inala Ct, Frankston, VIC 3199" at bounding box center [690, 139] width 239 height 14
click at [614, 58] on button "Upcoming Bookings (1)" at bounding box center [659, 71] width 178 height 31
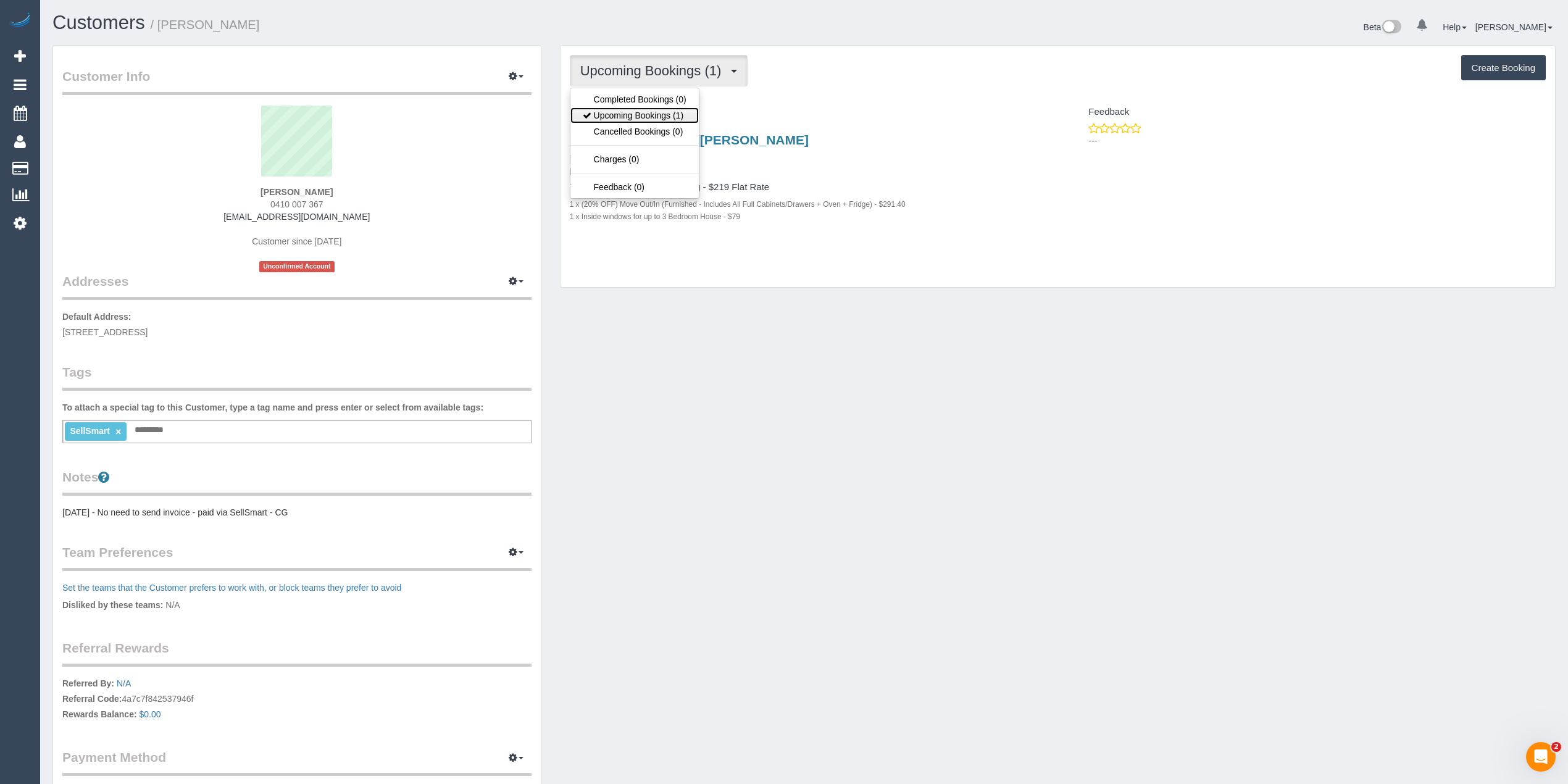
click at [645, 114] on link "Upcoming Bookings (1)" at bounding box center [635, 115] width 129 height 16
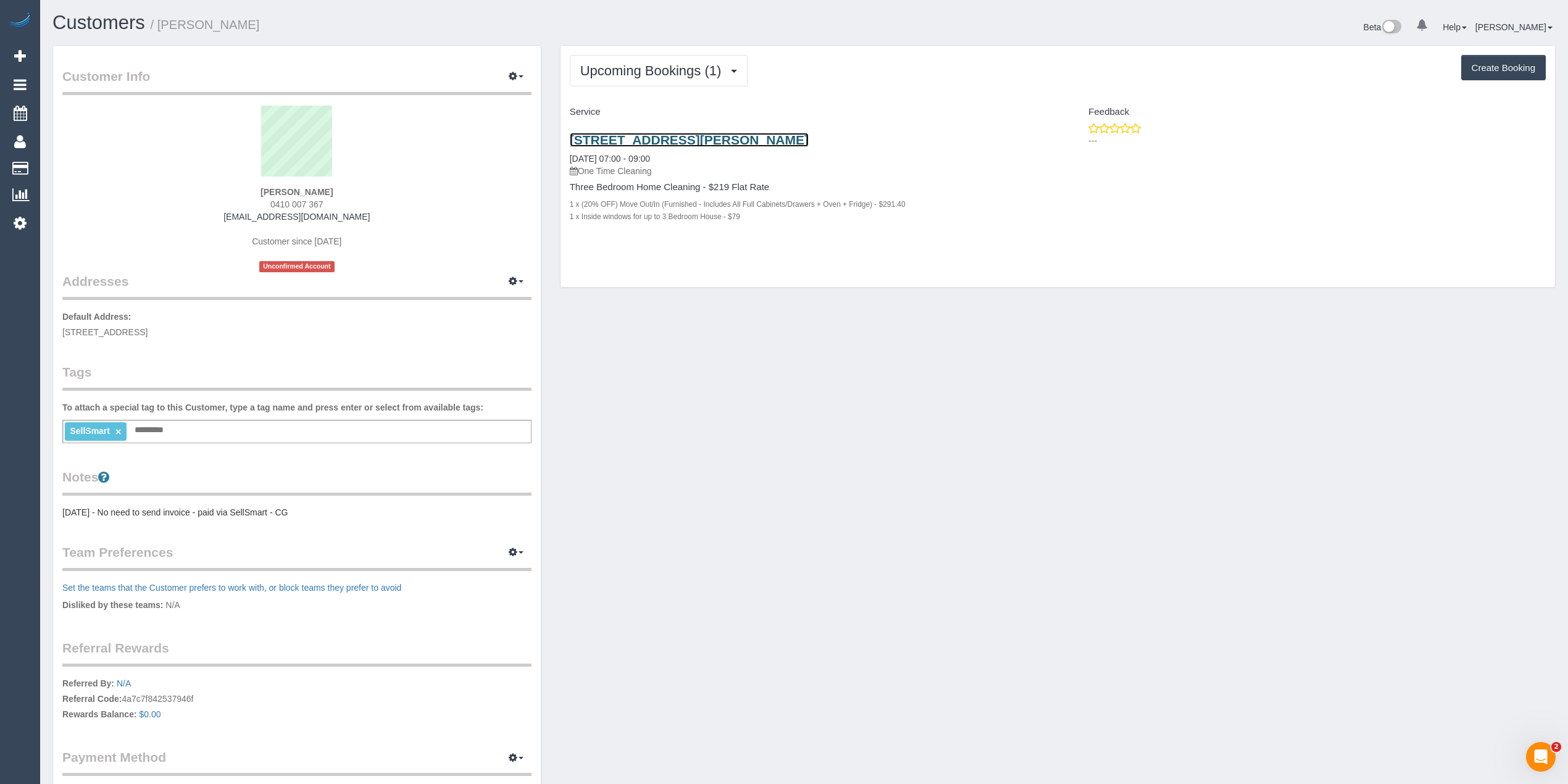
click at [711, 136] on link "6 Inala Ct, Frankston, VIC 3199" at bounding box center [690, 139] width 239 height 14
click at [651, 82] on button "Upcoming Bookings (1)" at bounding box center [659, 71] width 178 height 31
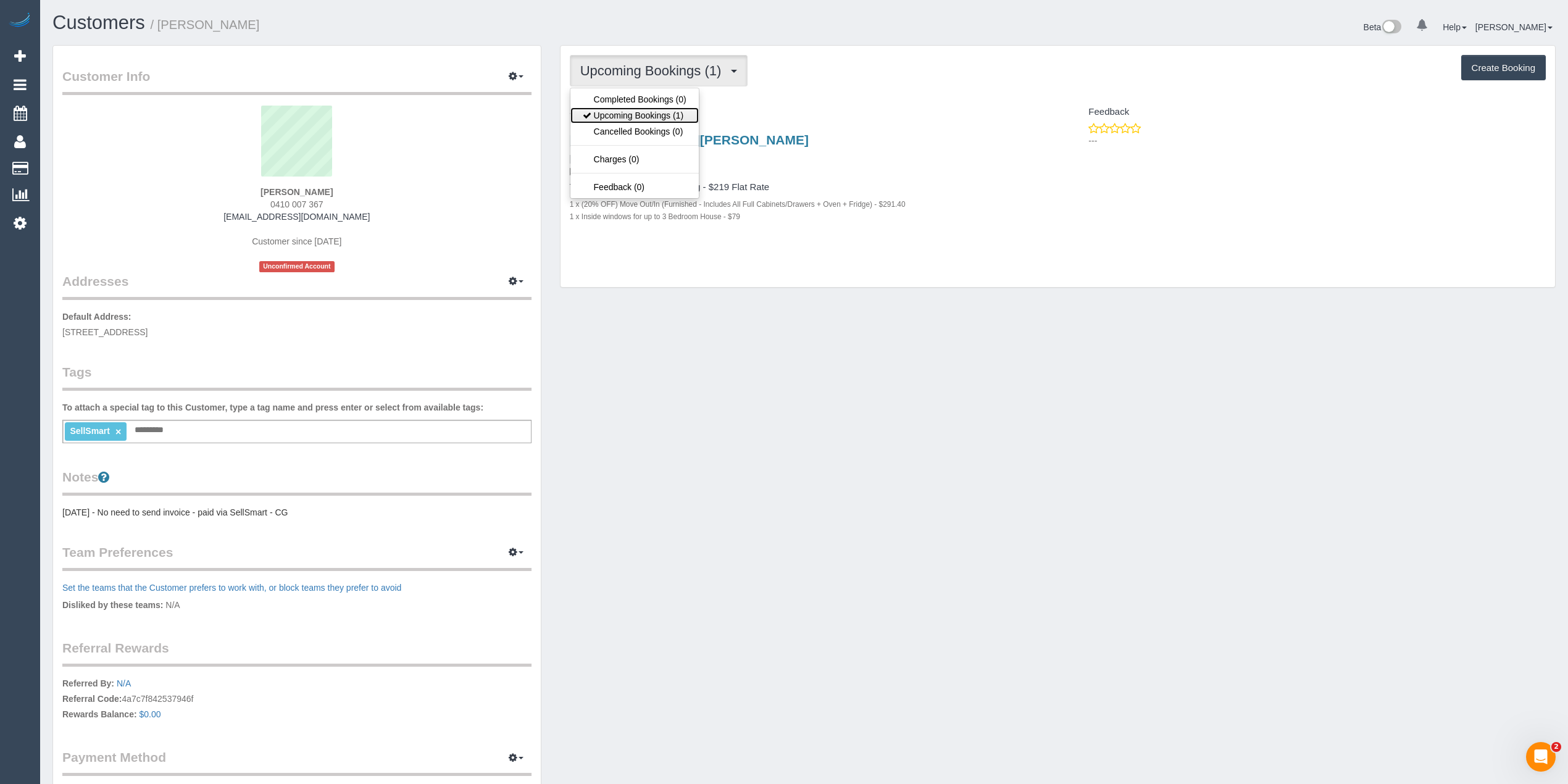
click at [666, 119] on link "Upcoming Bookings (1)" at bounding box center [635, 115] width 129 height 16
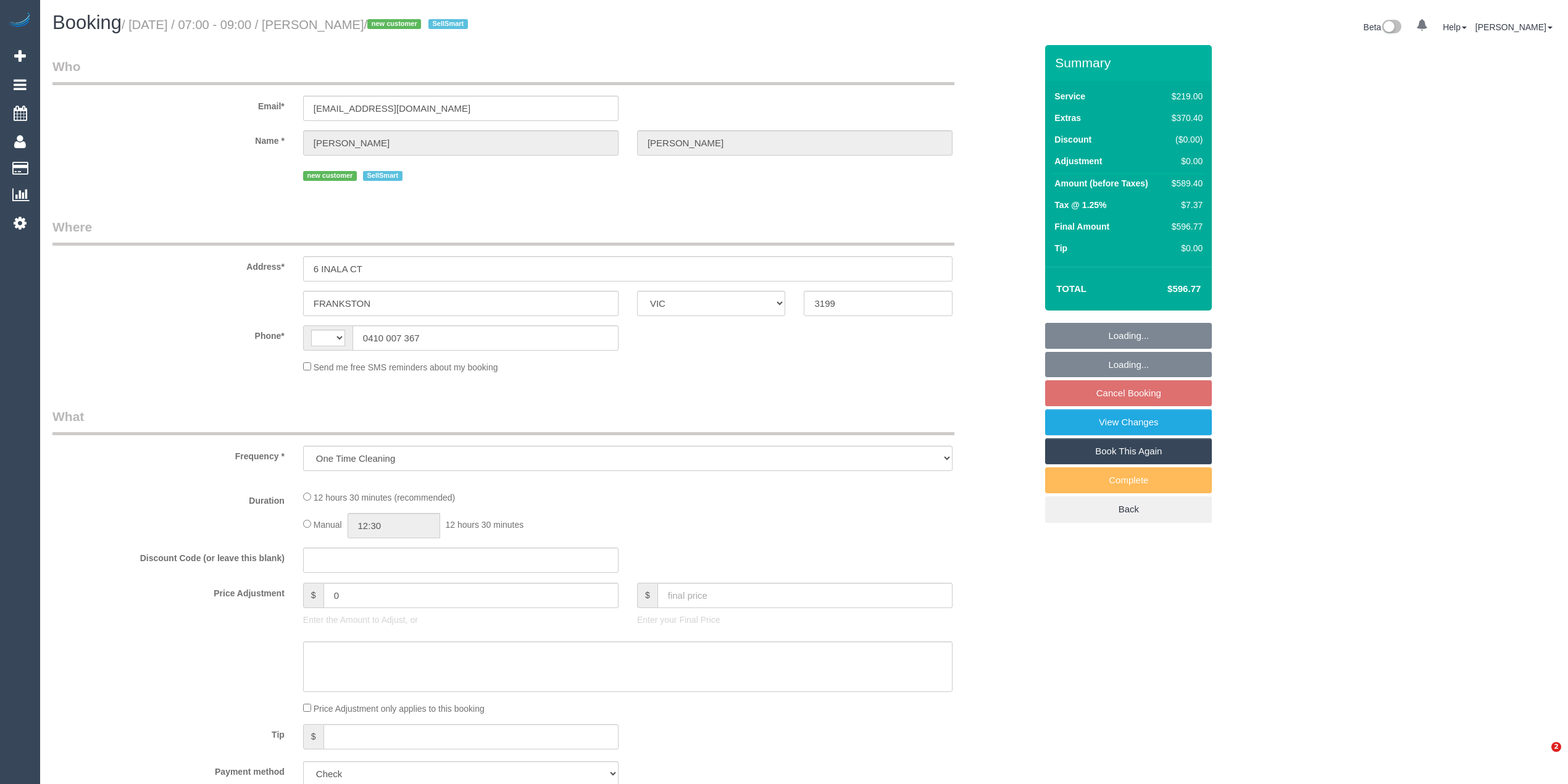
select select "VIC"
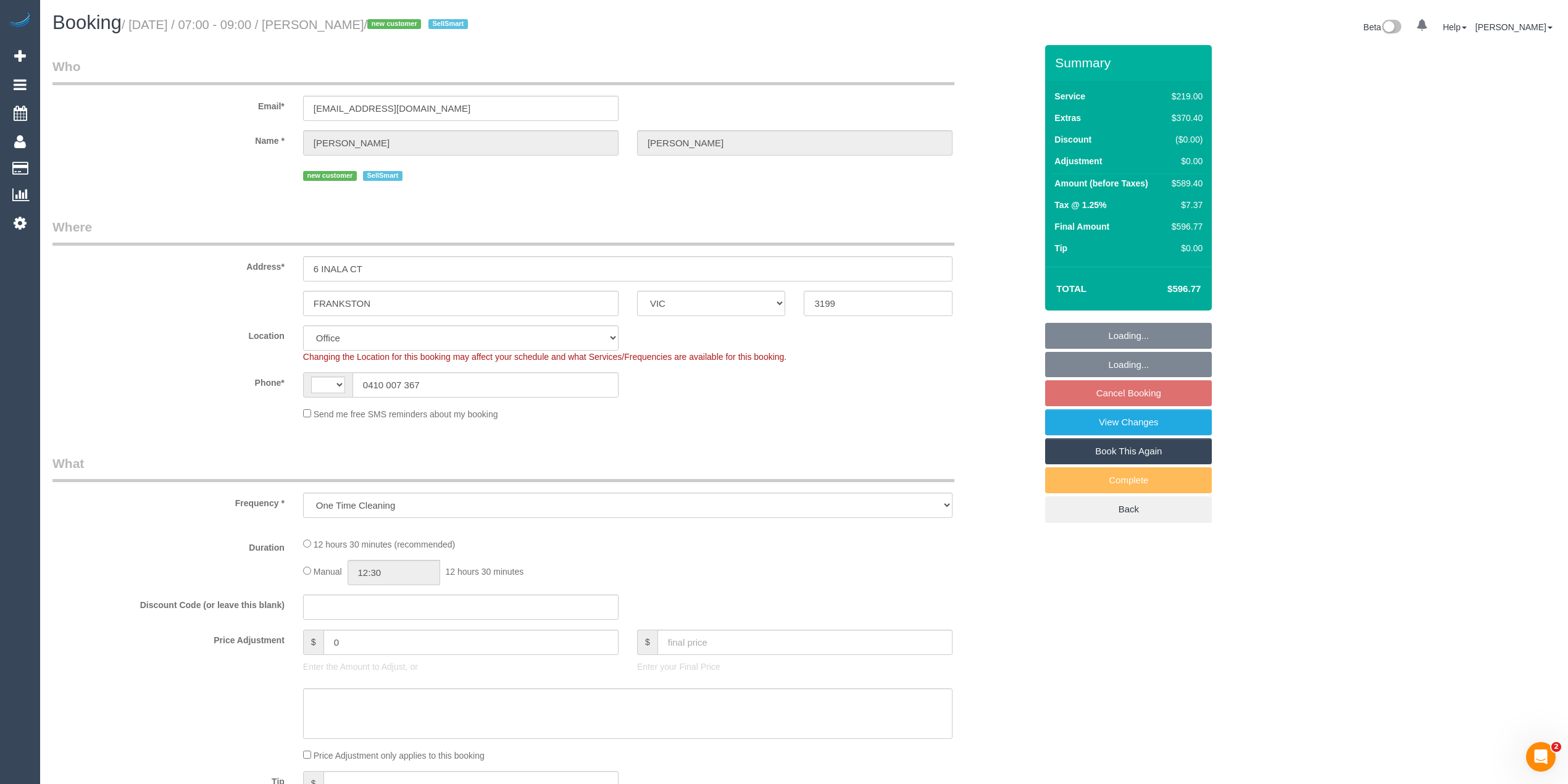
select select "object:279"
select select "string:AU"
click at [1342, 317] on div "Who Email* phoebewells@hotmail.com Name * Phoebe Wells new customer SellSmart W…" at bounding box center [804, 731] width 1504 height 1373
select select "number:28"
select select "number:16"
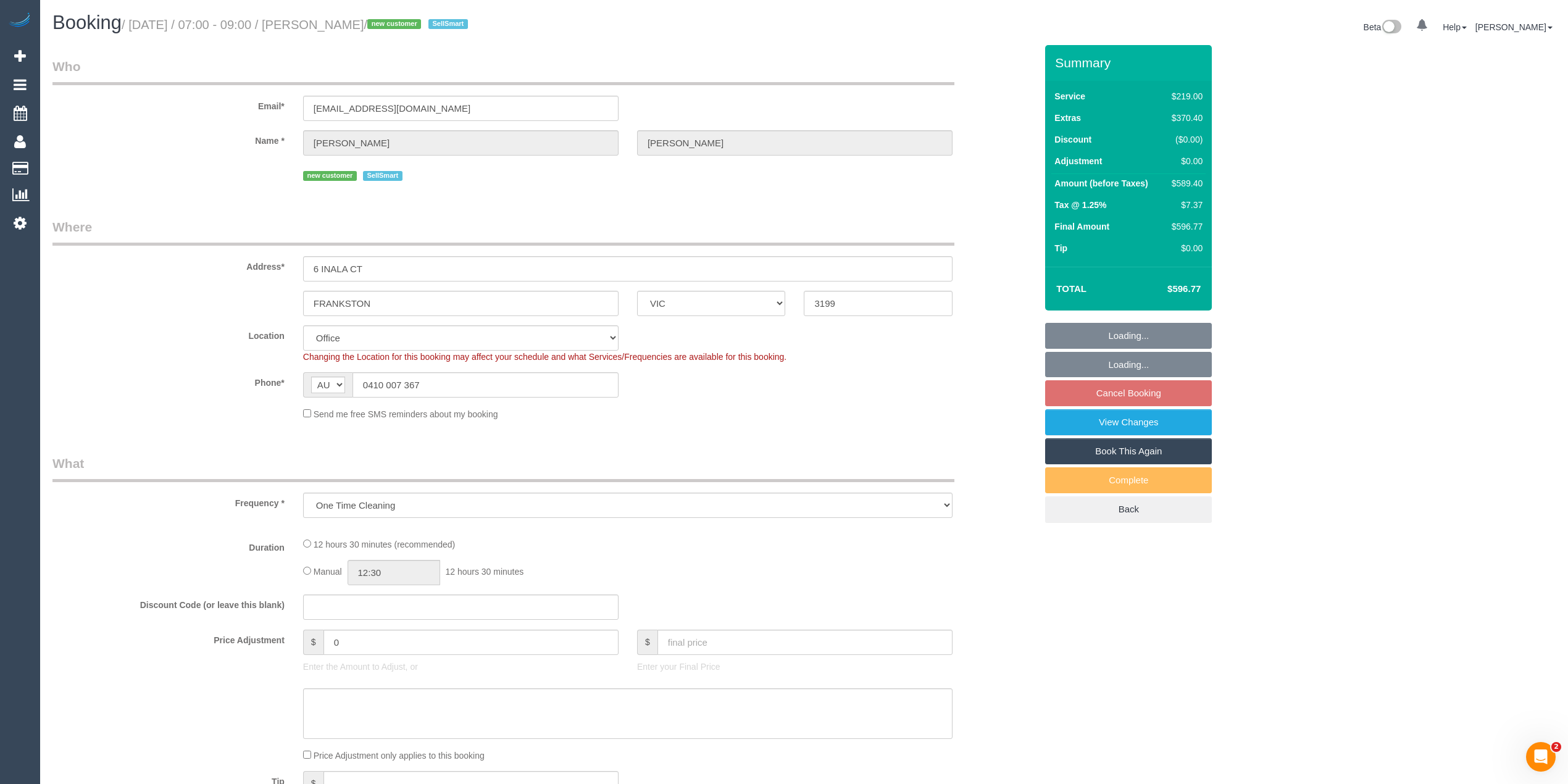
select select "number:19"
select select "number:36"
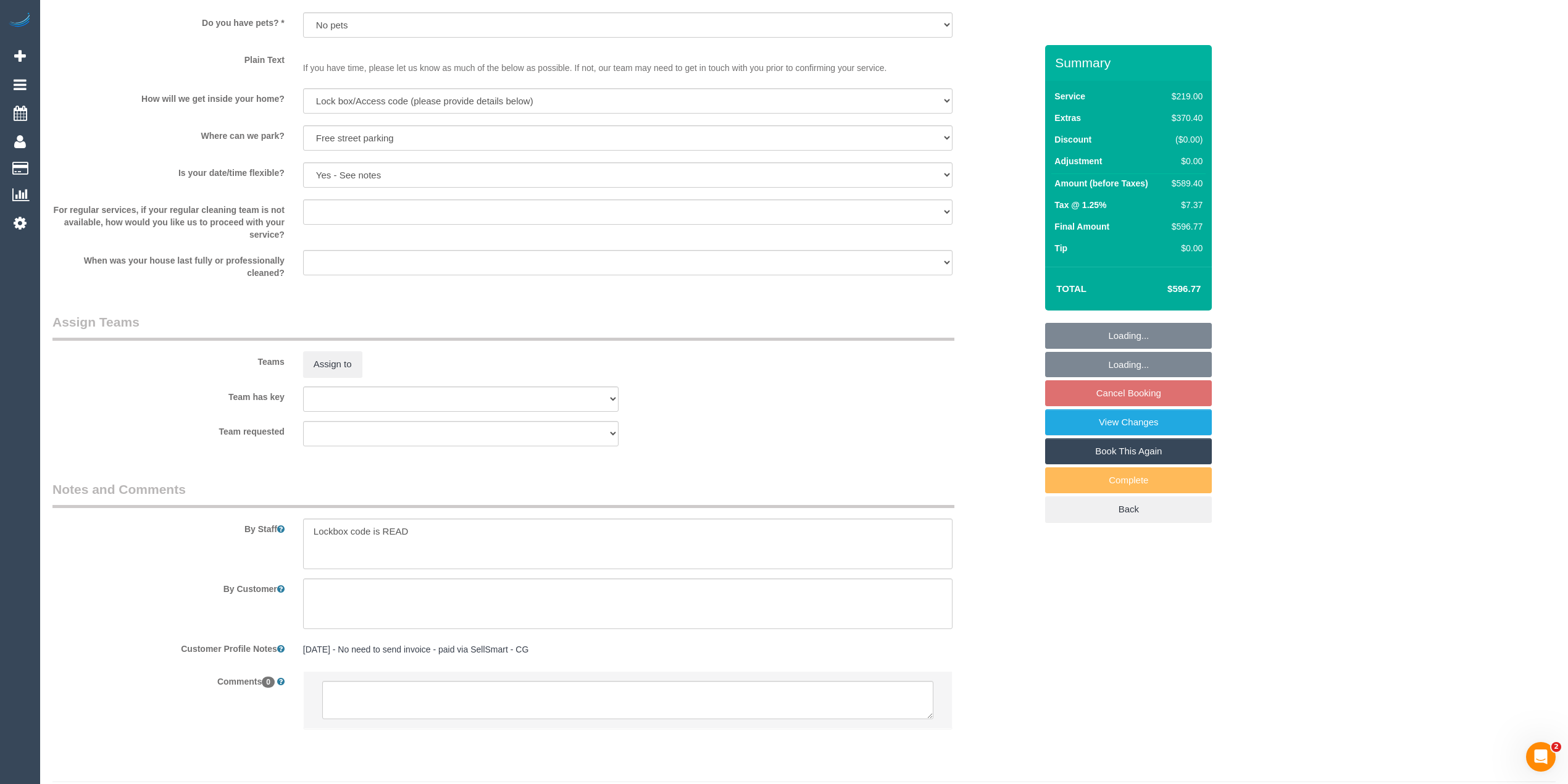
scroll to position [1641, 0]
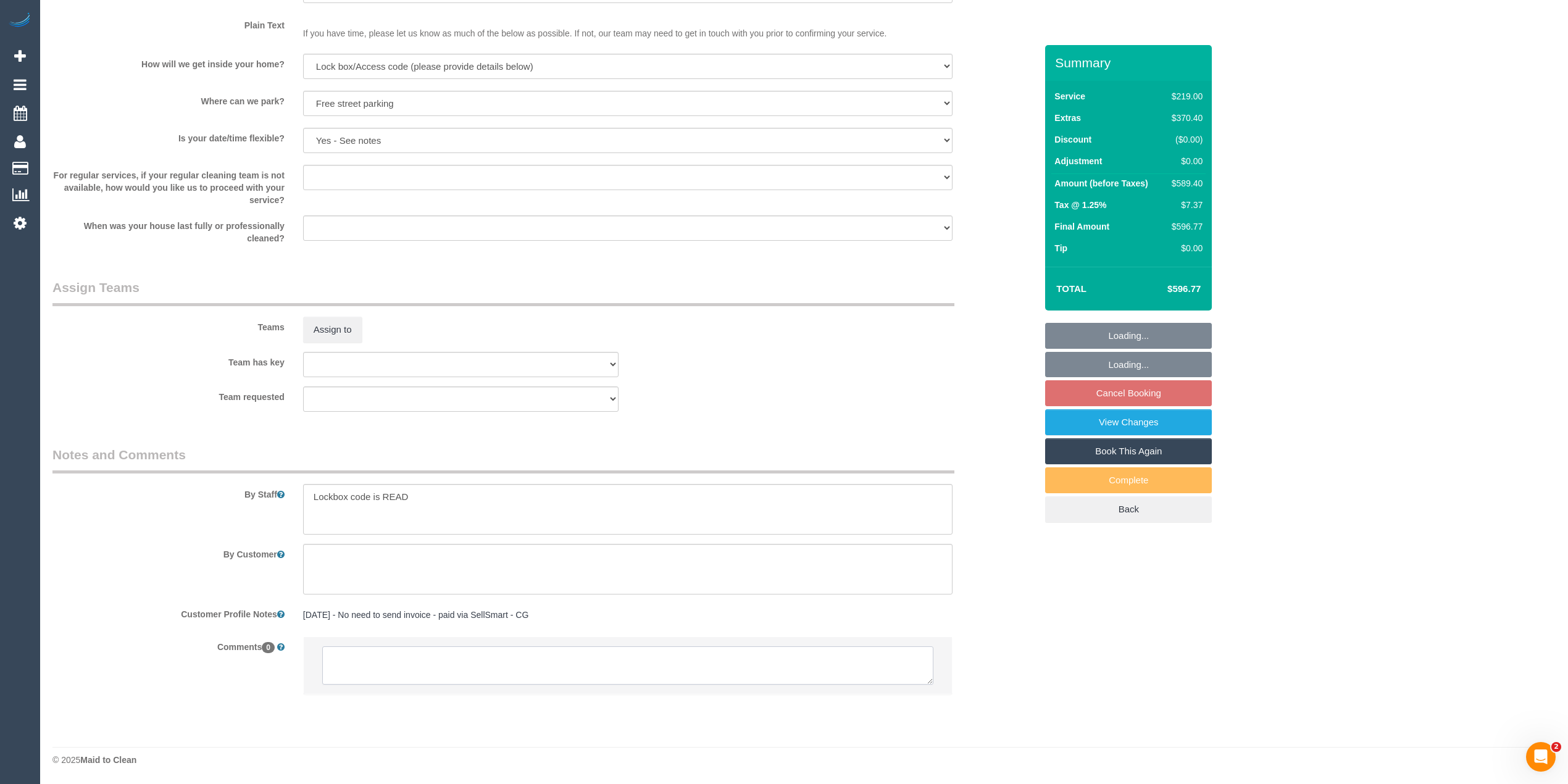
click at [460, 656] on textarea at bounding box center [628, 665] width 611 height 38
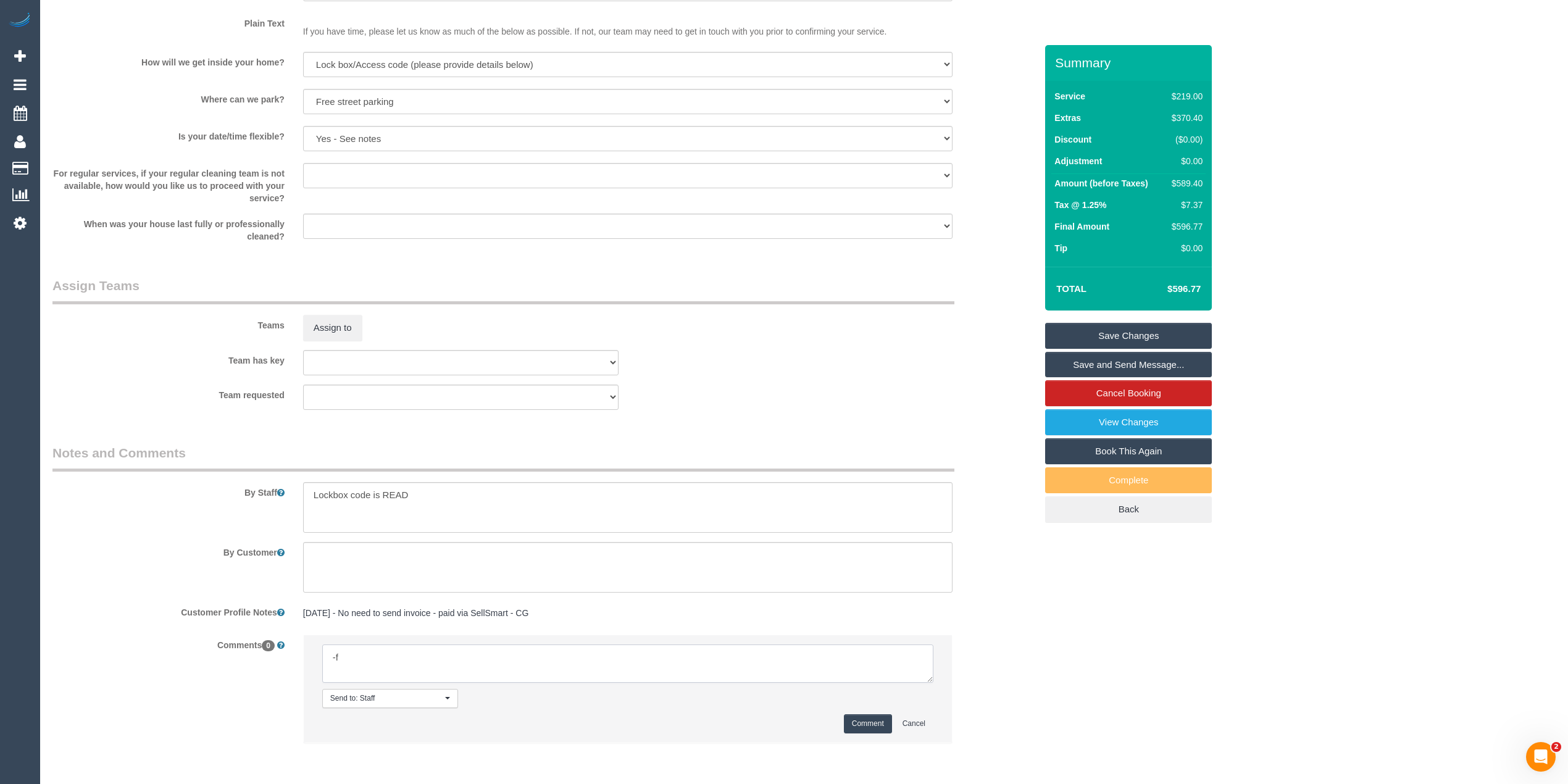
type textarea "Flexibility dates: Flexibility times: Notes: knows we need to review Contact vi…"
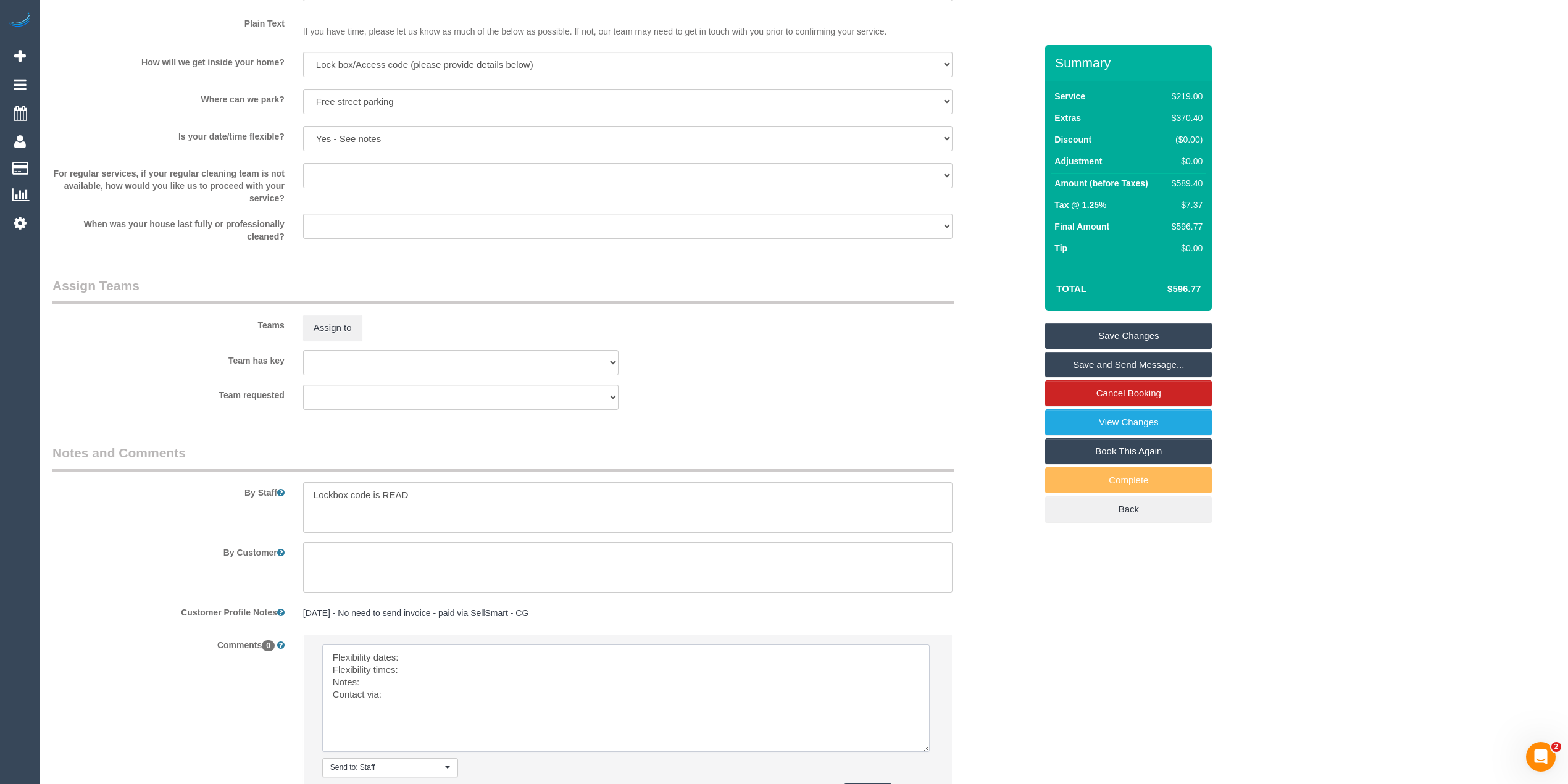
drag, startPoint x: 925, startPoint y: 682, endPoint x: 921, endPoint y: 751, distance: 69.1
click at [921, 751] on textarea at bounding box center [626, 697] width 608 height 107
click at [460, 660] on textarea at bounding box center [626, 697] width 608 height 107
click at [448, 670] on textarea at bounding box center [626, 697] width 608 height 107
type textarea "Flexibility dates: Tues/Wed this week Flexibility times: flexible Notes: Contac…"
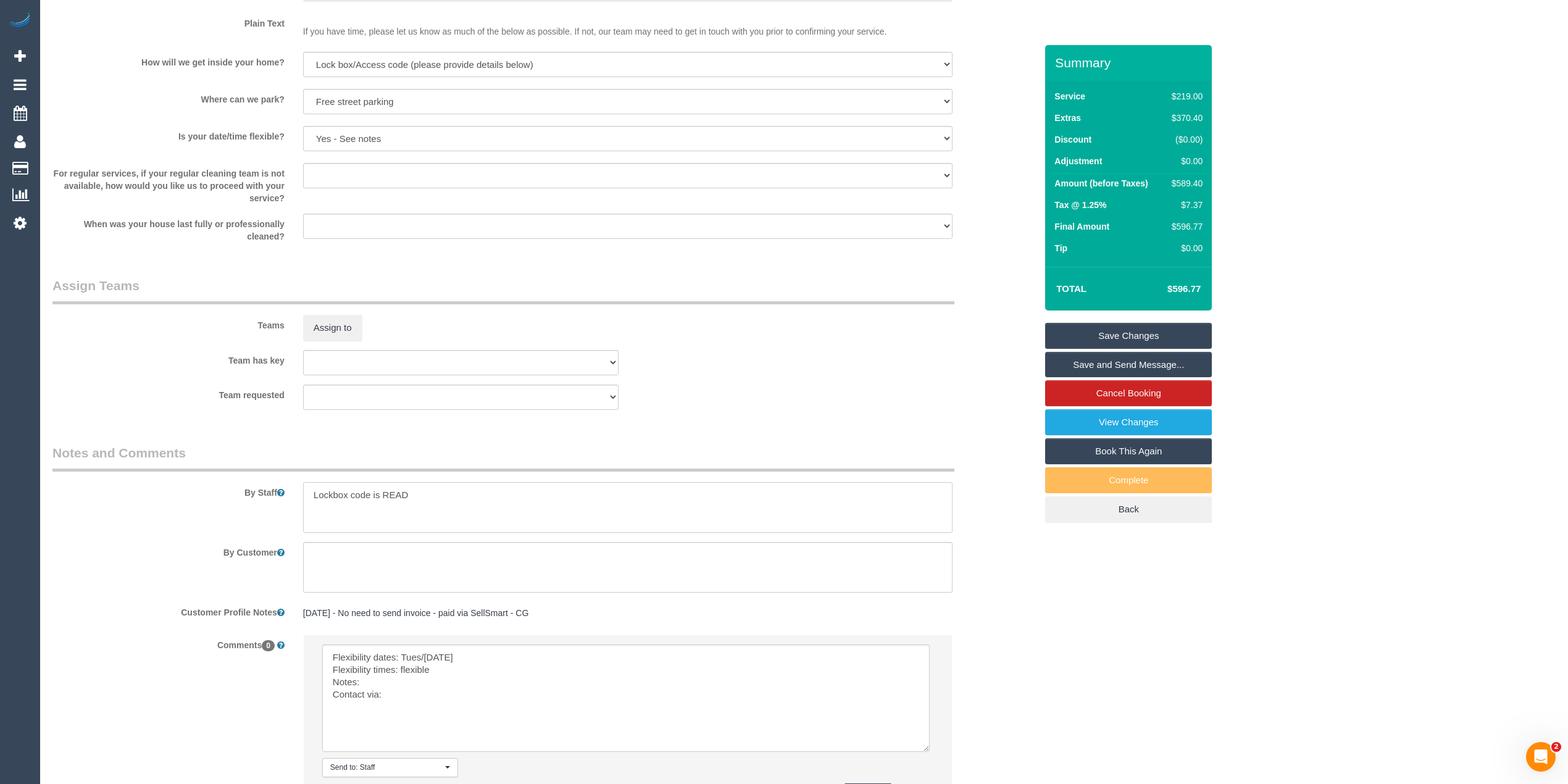
click at [448, 485] on textarea at bounding box center [628, 507] width 649 height 50
type textarea "Lockbox code is READ Service needs to be completed by 4pm"
click at [380, 687] on textarea at bounding box center [626, 697] width 608 height 107
click at [405, 699] on textarea at bounding box center [626, 697] width 608 height 107
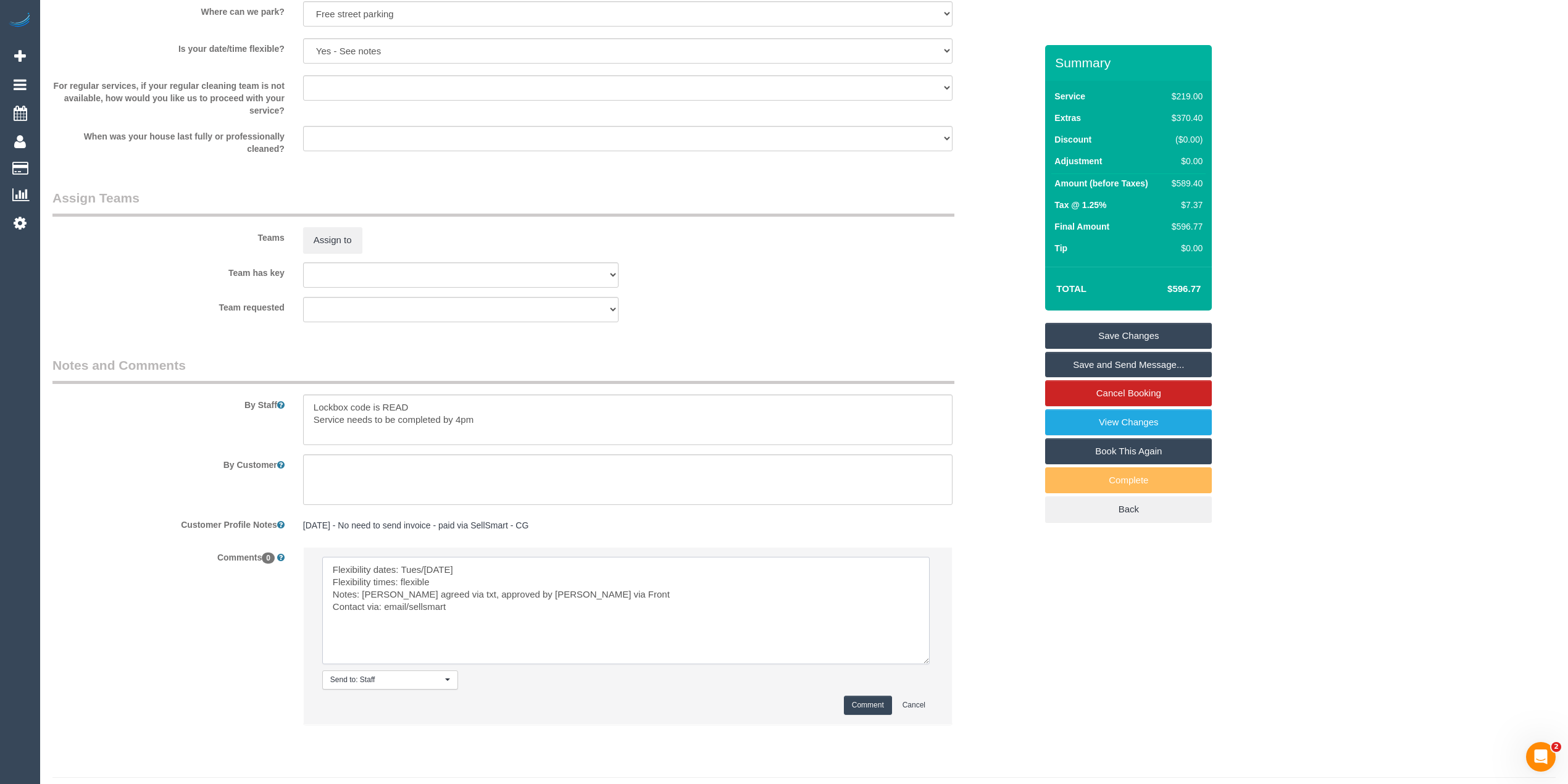
scroll to position [1761, 0]
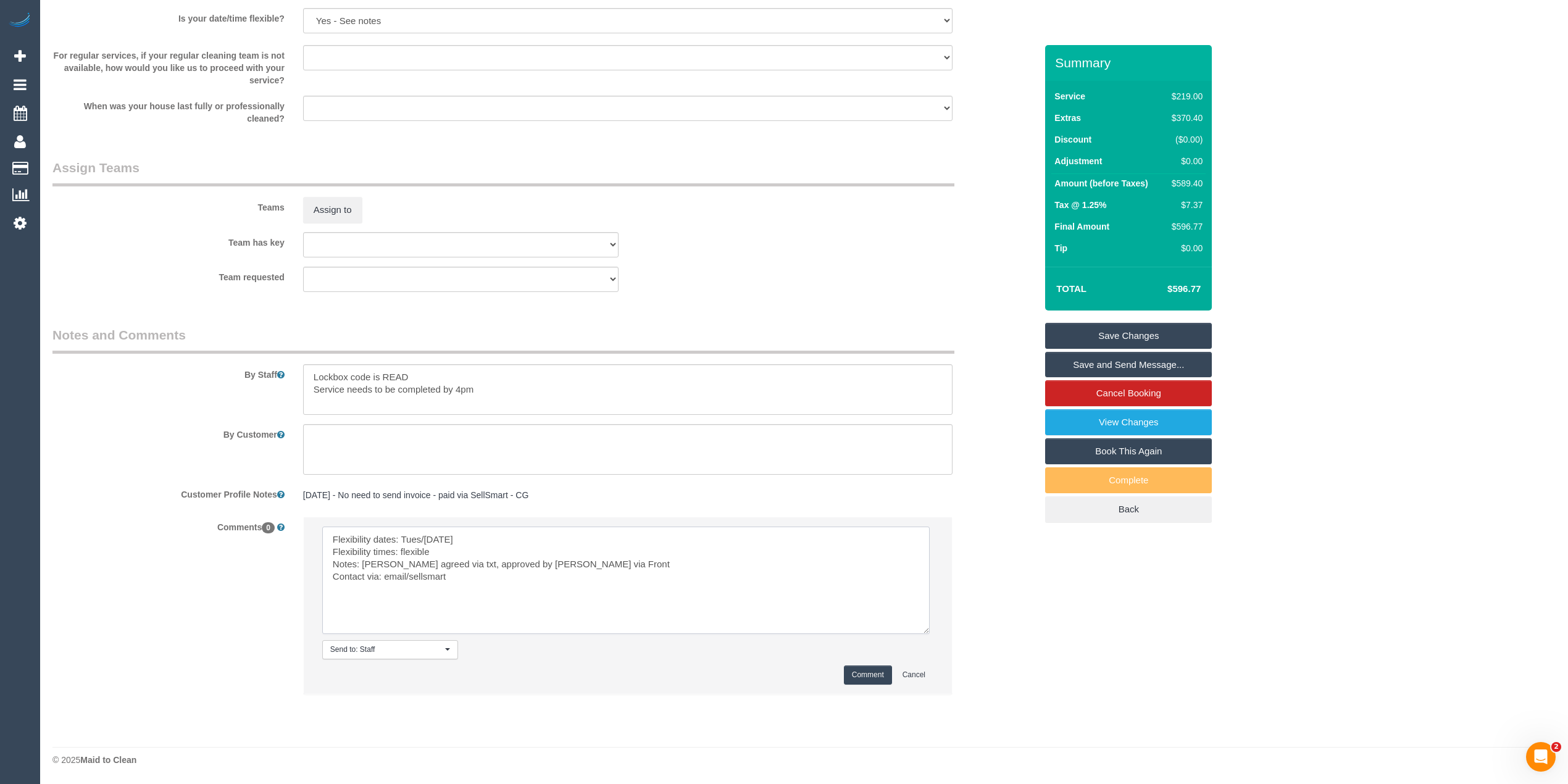
type textarea "Flexibility dates: Tues/[DATE] Flexibility times: flexible Notes: [PERSON_NAME]…"
click at [864, 668] on button "Comment" at bounding box center [868, 674] width 48 height 19
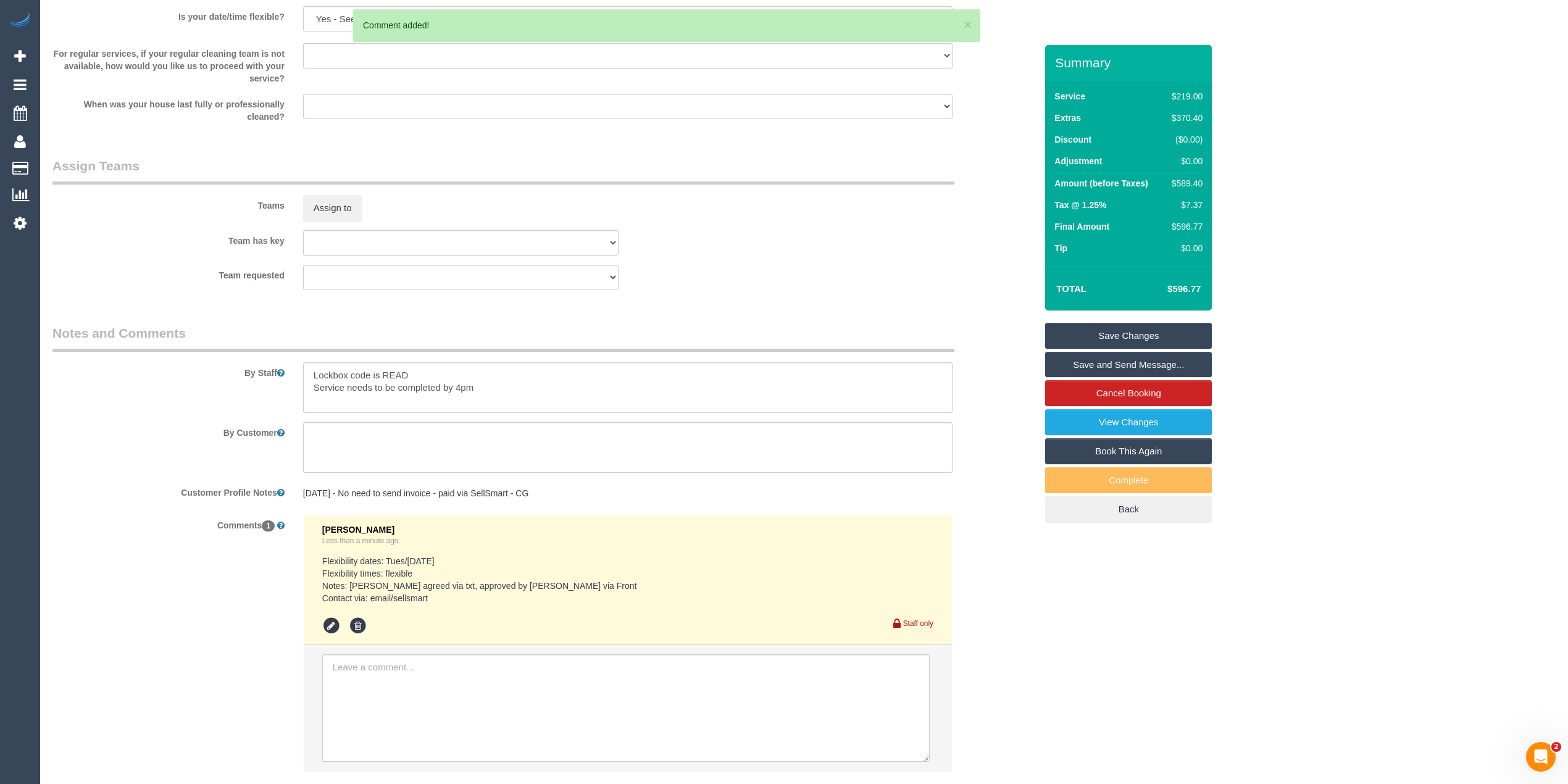
click at [1127, 331] on link "Save Changes" at bounding box center [1128, 335] width 167 height 26
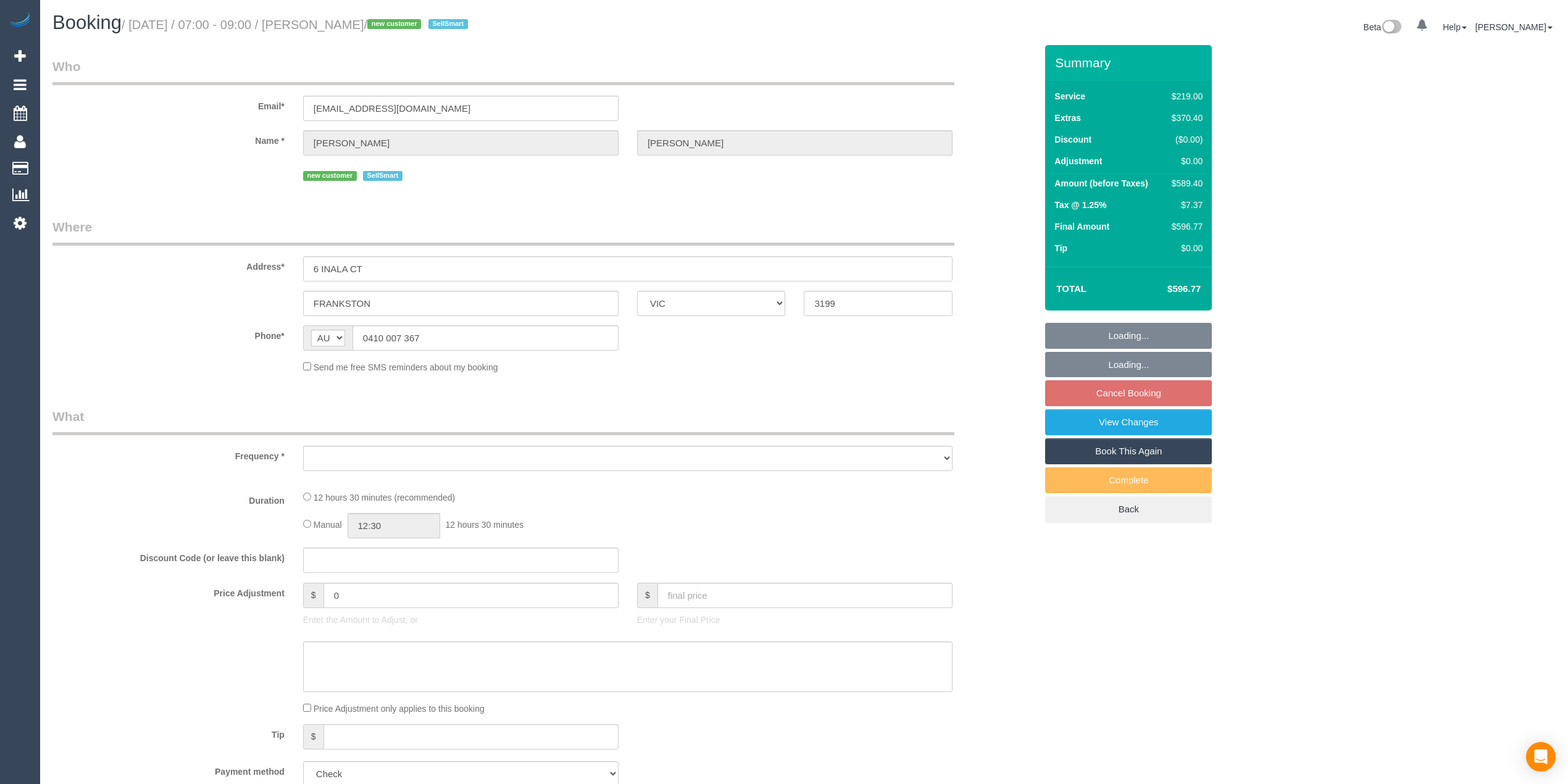
select select "VIC"
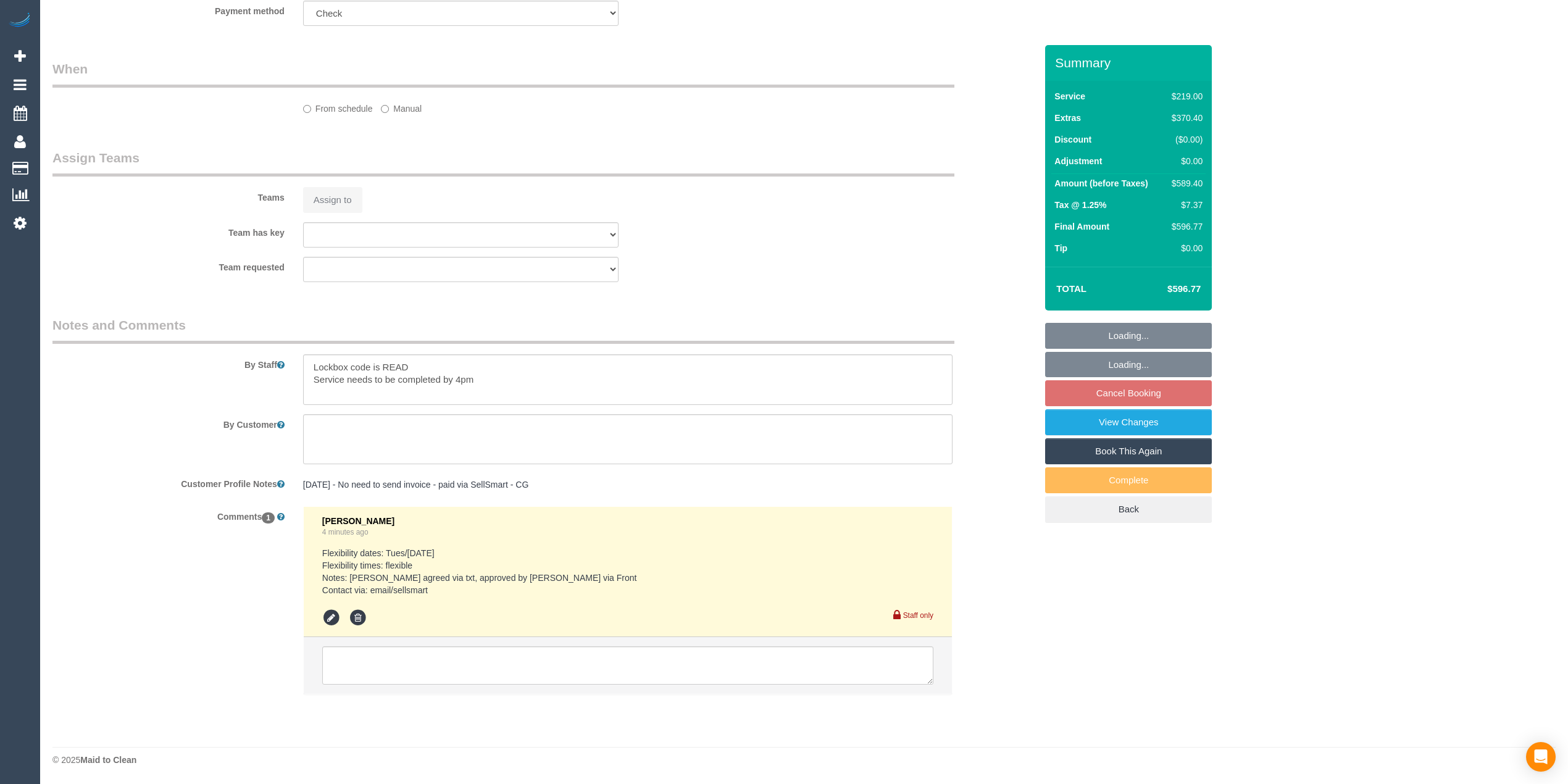
select select "object:542"
select select "number:28"
select select "number:16"
select select "number:19"
select select "number:36"
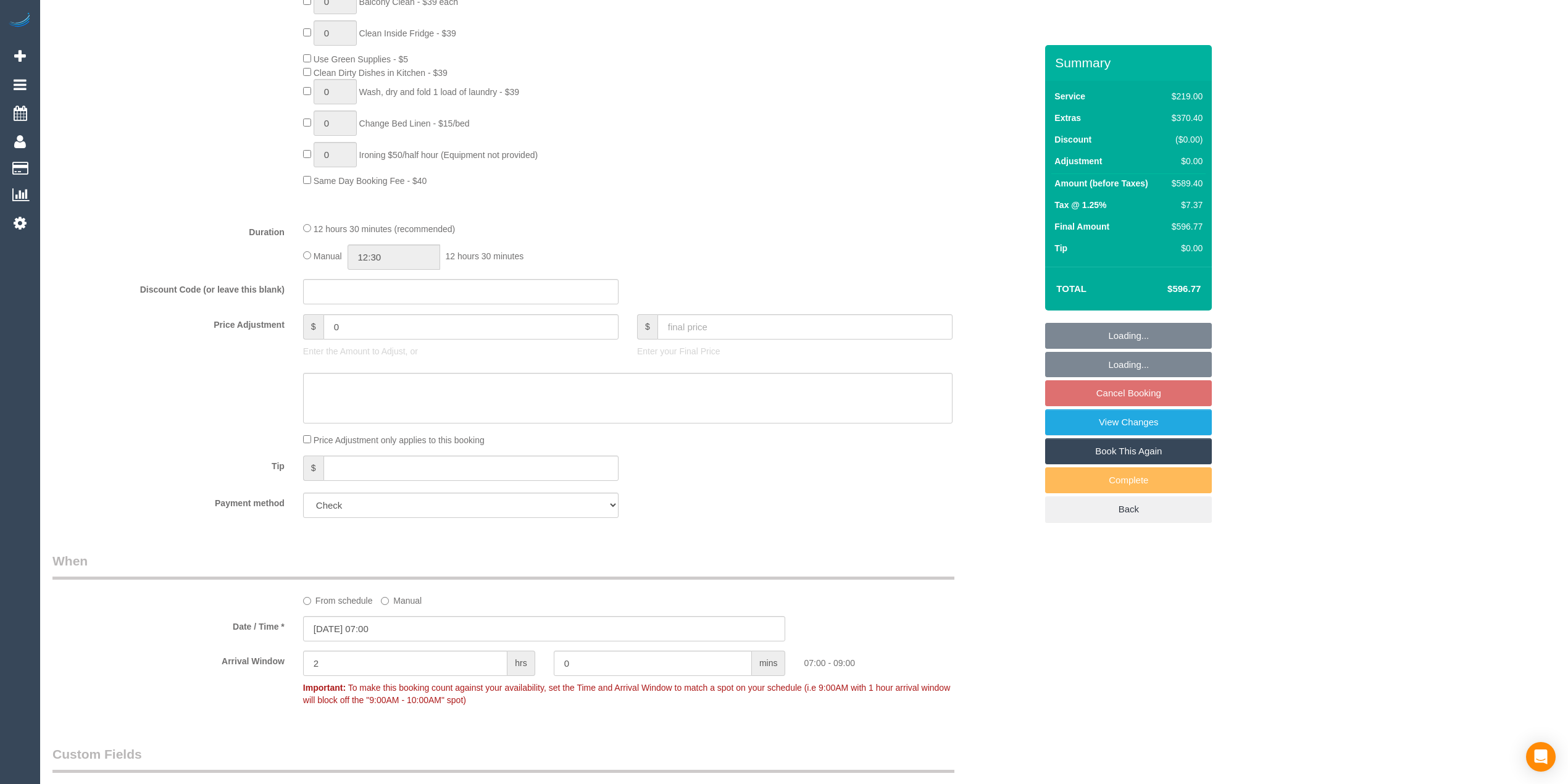
select select "object:2035"
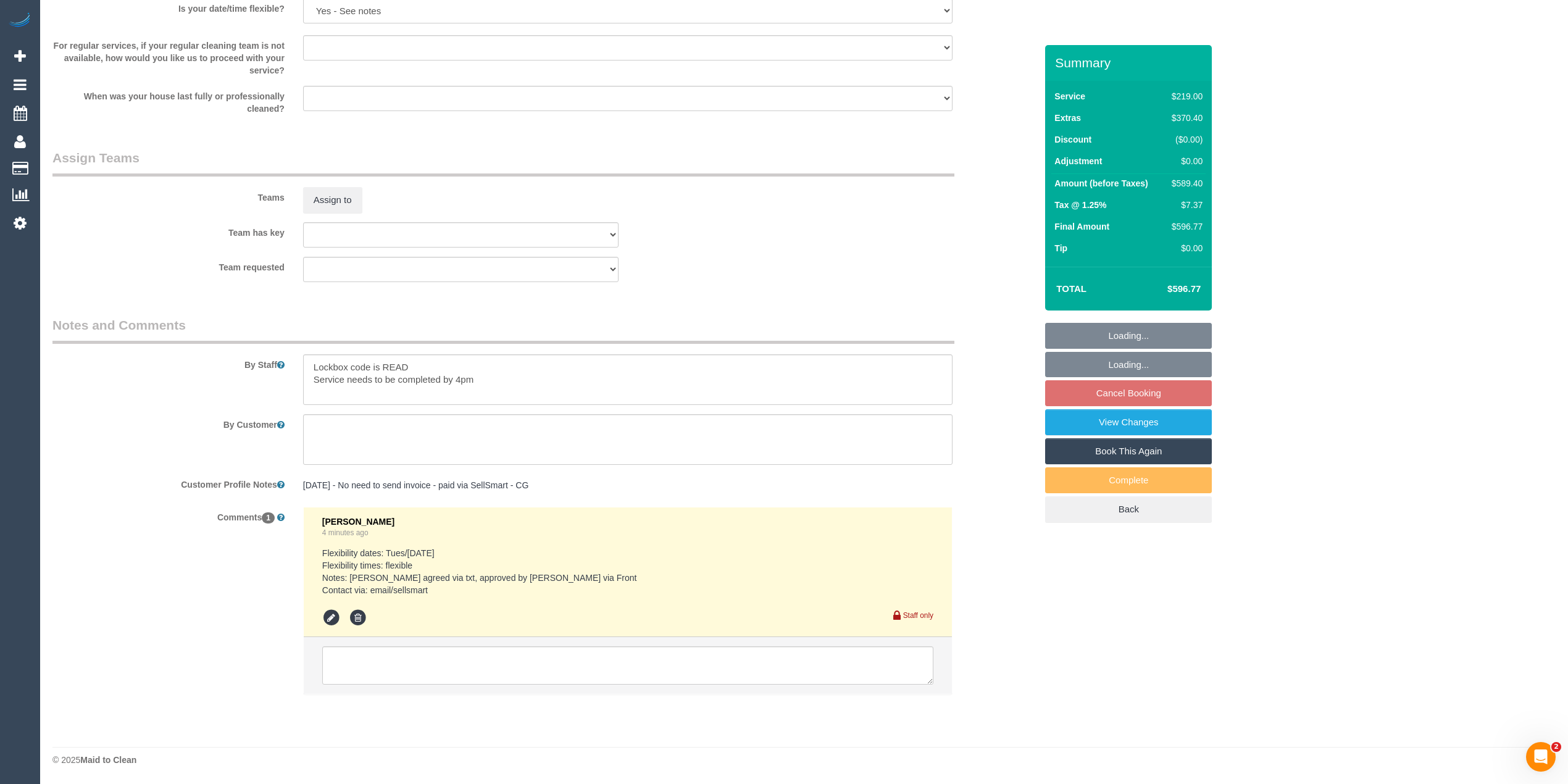
scroll to position [1771, 0]
click at [453, 369] on textarea at bounding box center [628, 379] width 649 height 50
click at [437, 362] on textarea at bounding box center [628, 379] width 649 height 50
paste textarea "located near the front door, it's a cylinder shape"
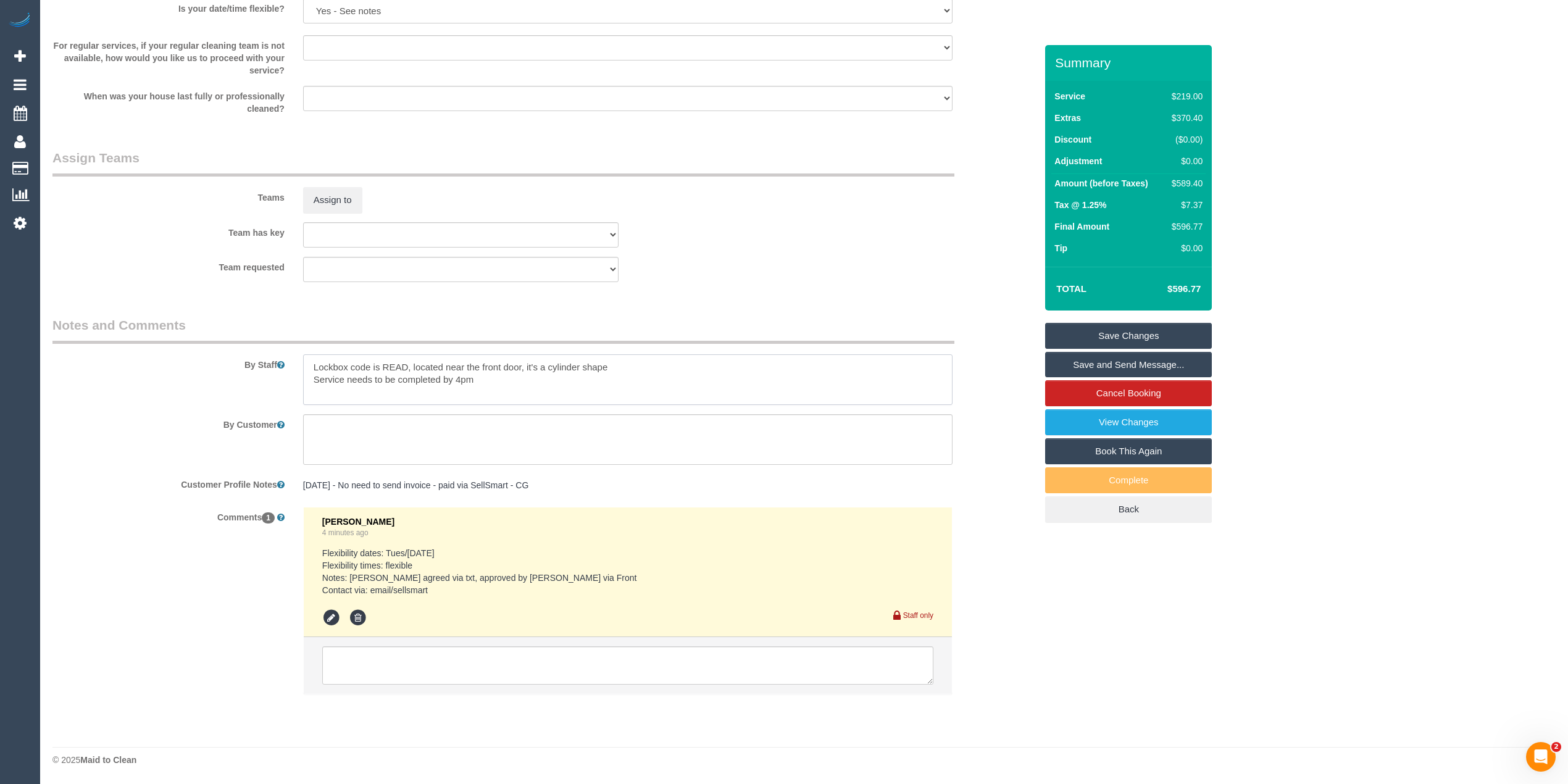
type textarea "Lockbox code is READ, located near the front door, it's a cylinder shape Servic…"
click at [1153, 331] on link "Save Changes" at bounding box center [1128, 335] width 167 height 26
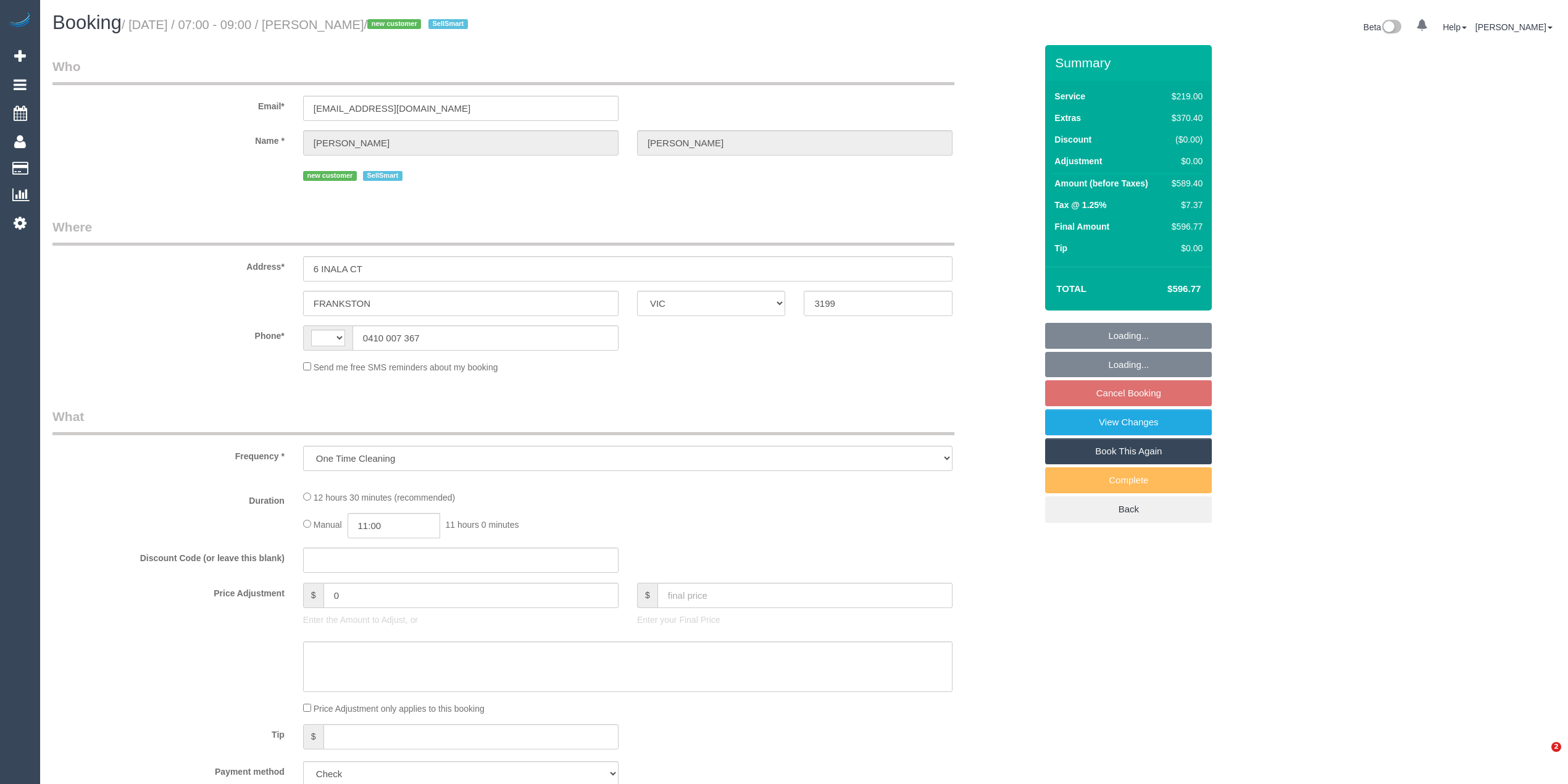
select select "VIC"
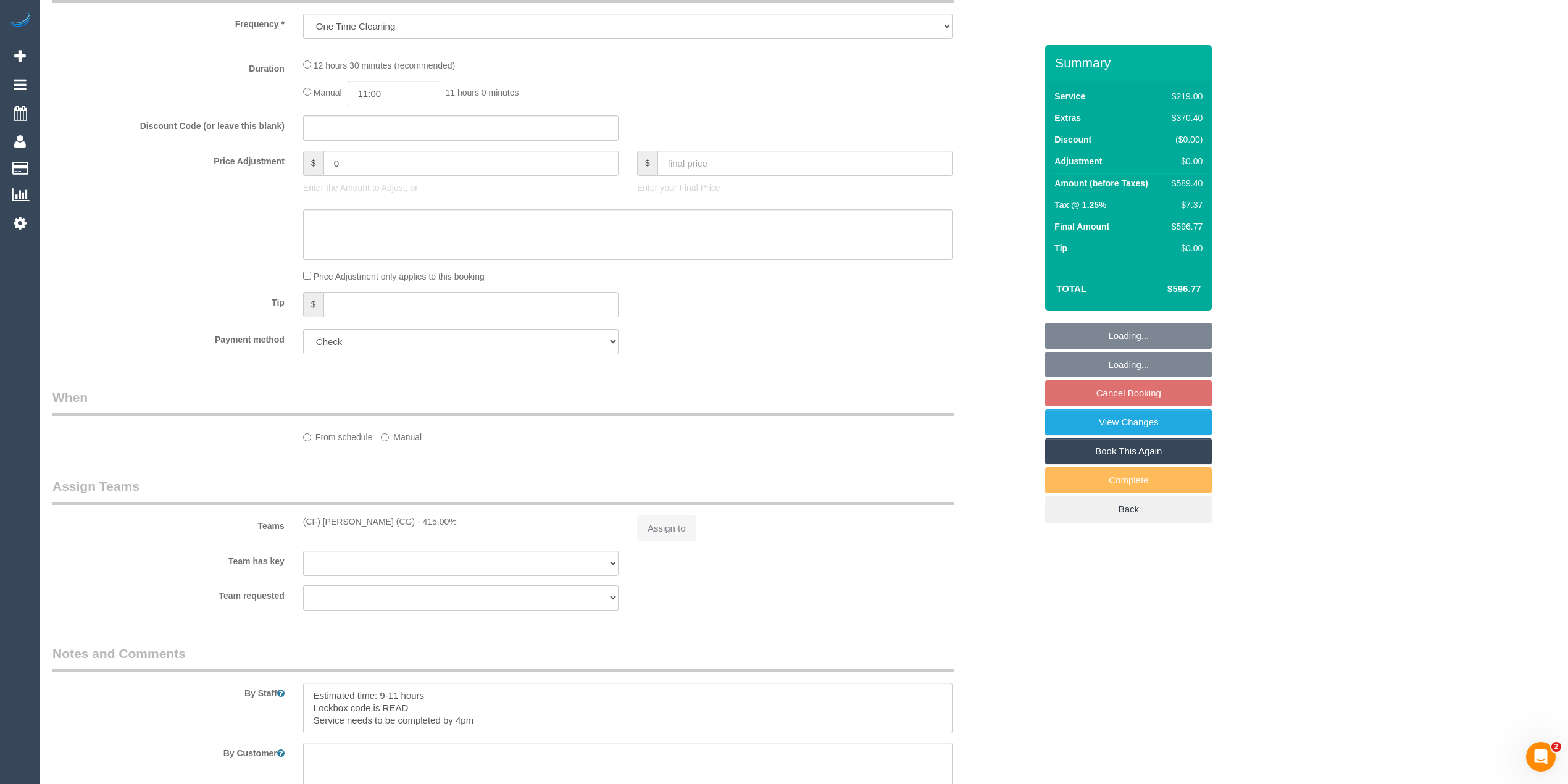
scroll to position [807, 0]
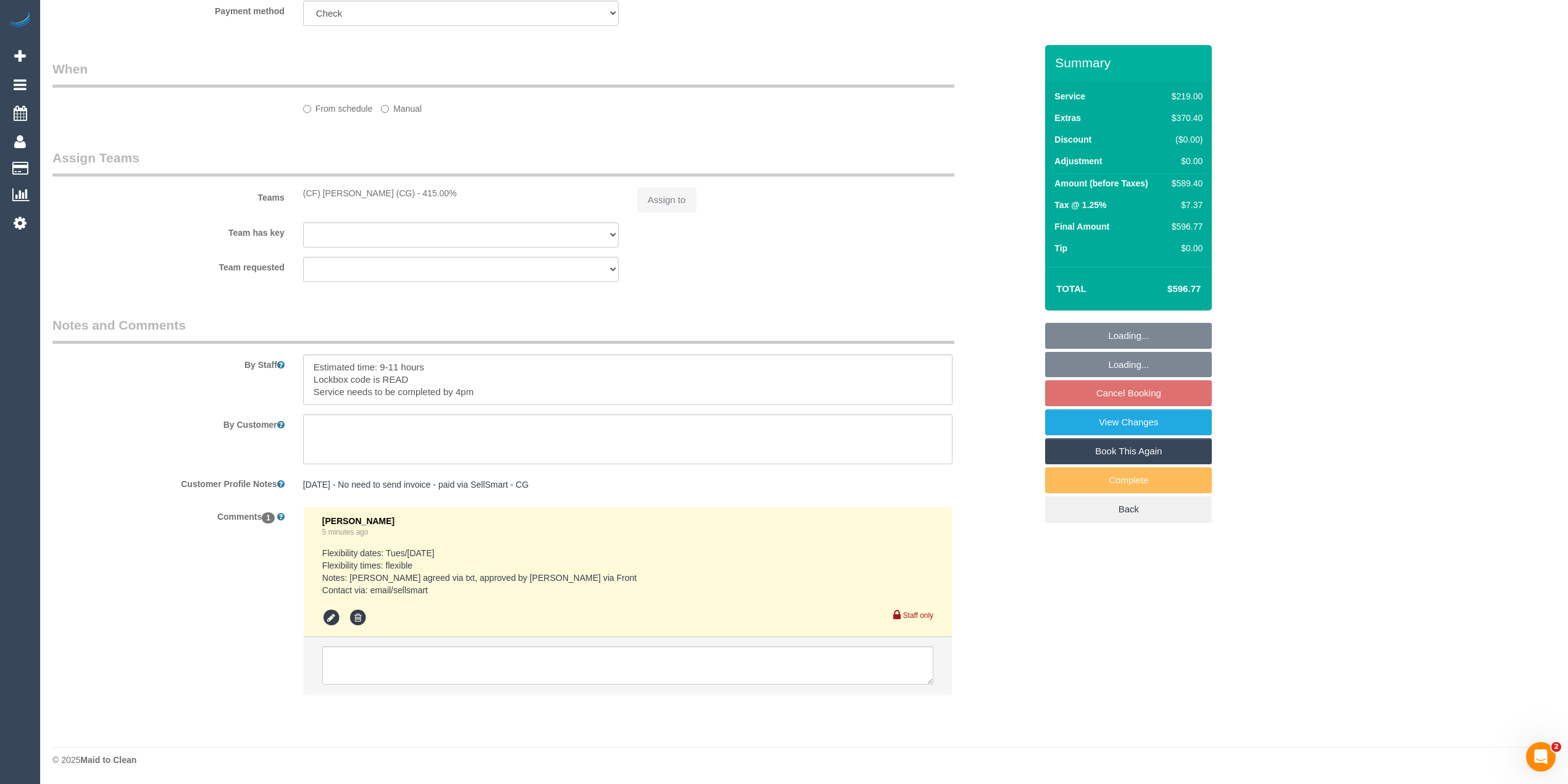
select select "object:699"
select select "string:AU"
select select "number:28"
select select "number:16"
select select "number:19"
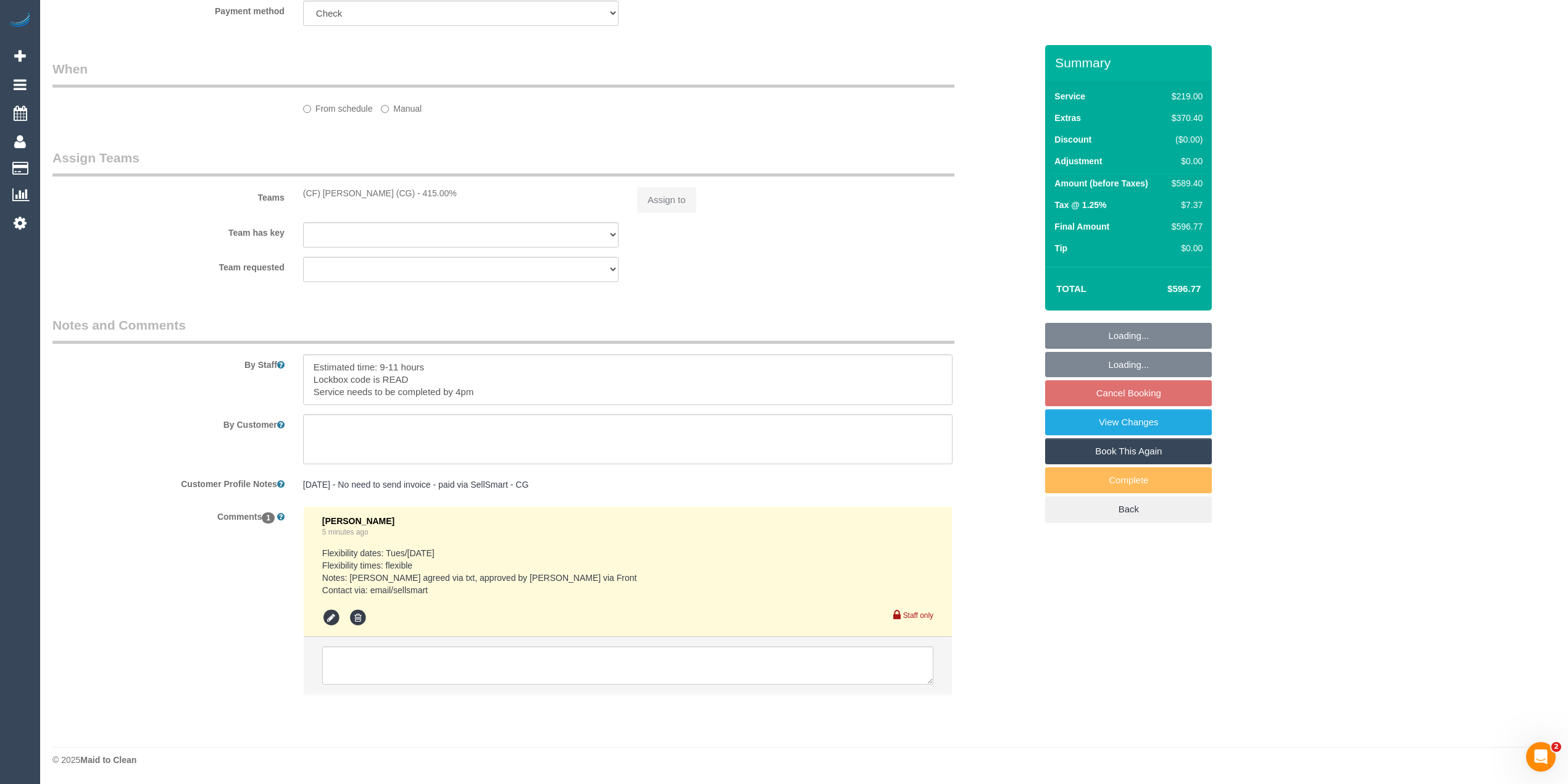
select select "number:36"
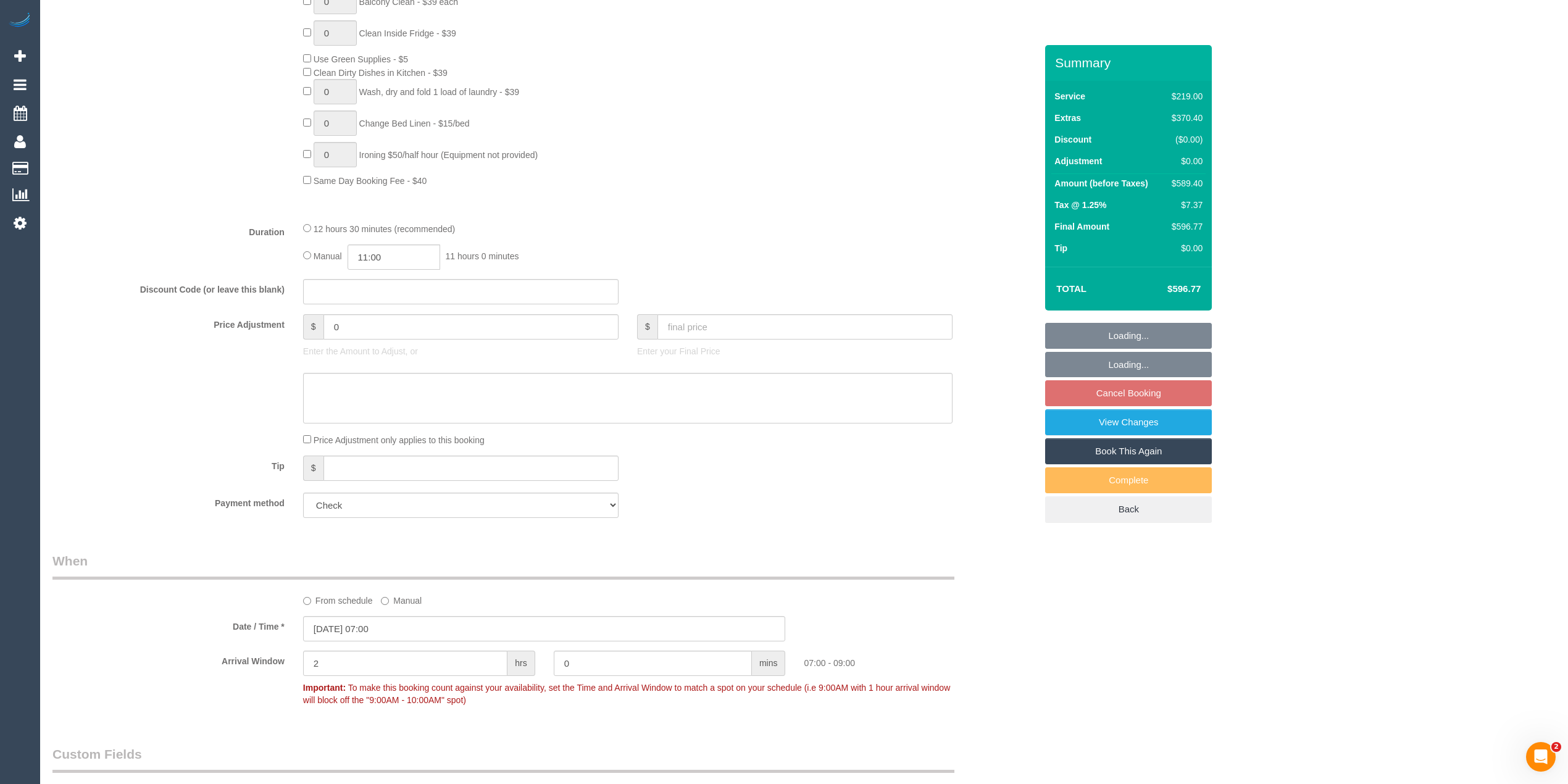
scroll to position [1302, 0]
